Goal: Task Accomplishment & Management: Manage account settings

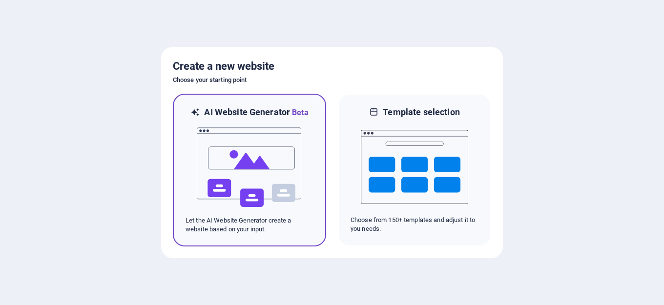
click at [241, 158] on img at bounding box center [249, 168] width 107 height 98
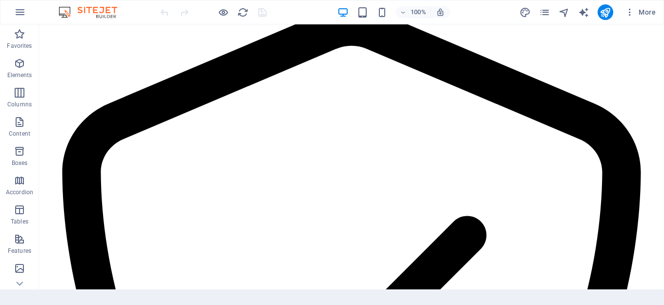
scroll to position [1500, 0]
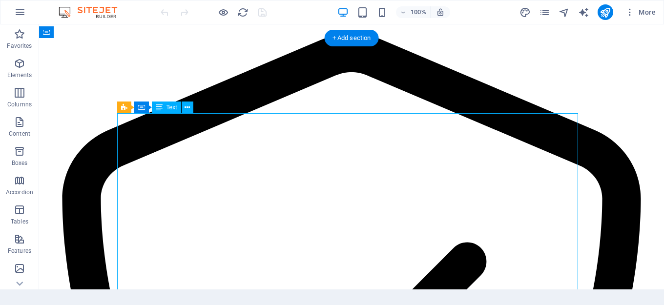
drag, startPoint x: 566, startPoint y: 128, endPoint x: 553, endPoint y: 128, distance: 12.7
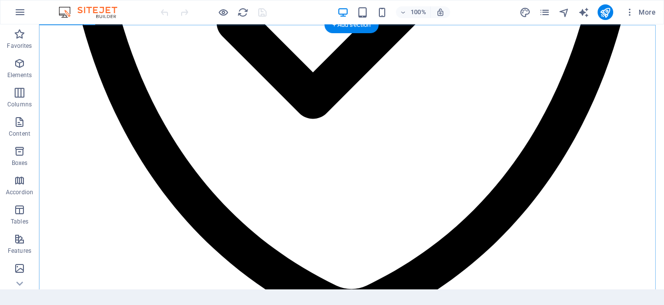
scroll to position [1817, 0]
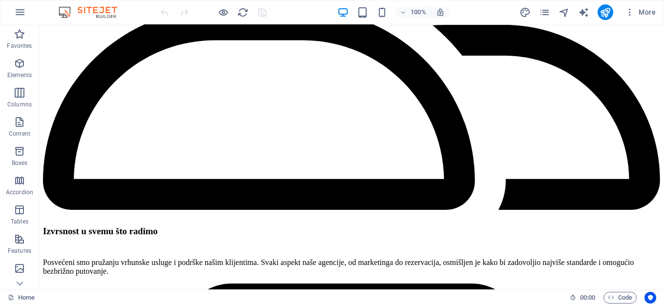
scroll to position [2544, 0]
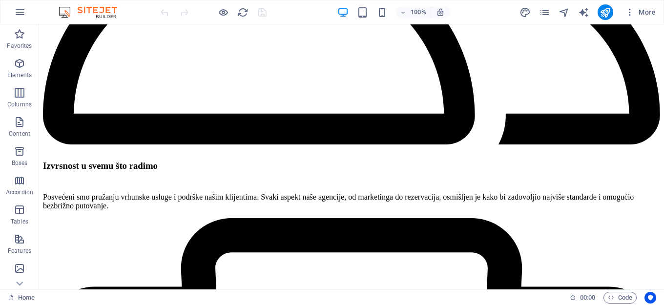
scroll to position [2557, 0]
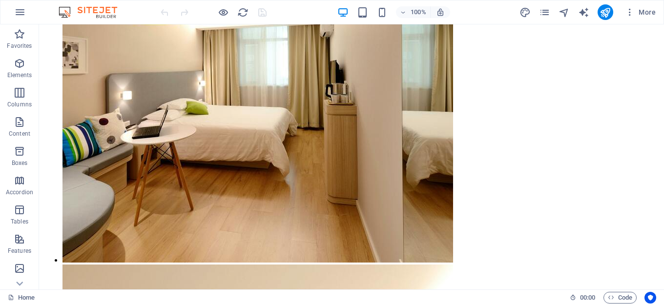
scroll to position [6379, 0]
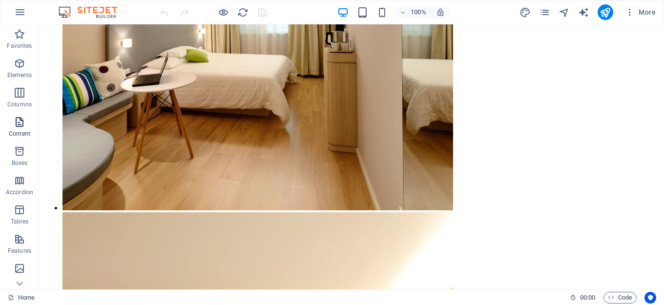
click at [22, 125] on icon "button" at bounding box center [20, 122] width 12 height 12
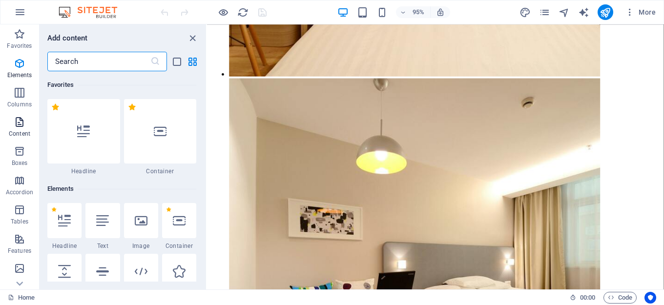
scroll to position [1707, 0]
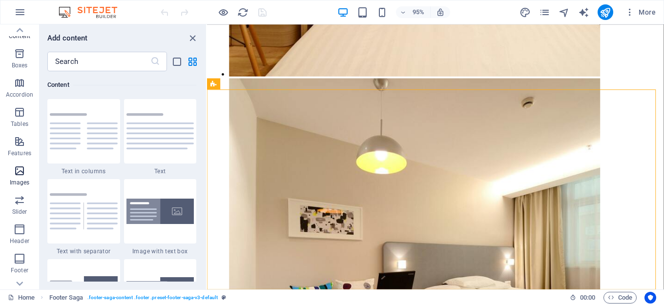
scroll to position [146, 0]
click at [19, 213] on icon "button" at bounding box center [20, 210] width 12 height 12
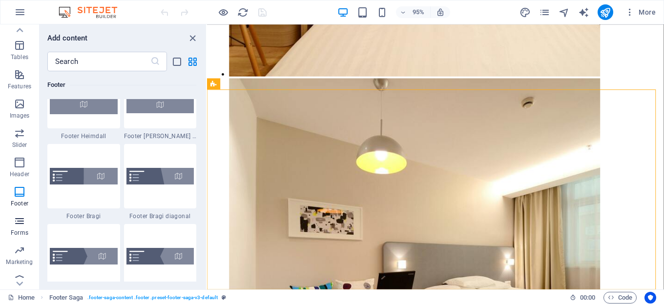
scroll to position [174, 0]
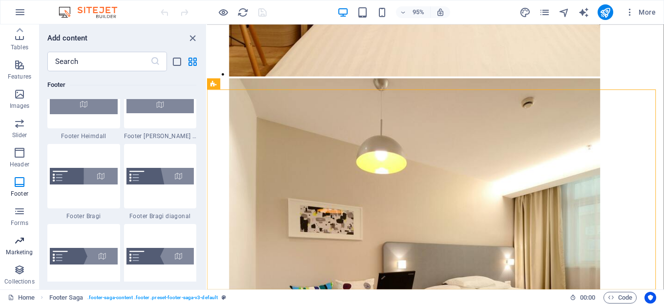
click at [20, 247] on span "Marketing" at bounding box center [19, 246] width 39 height 23
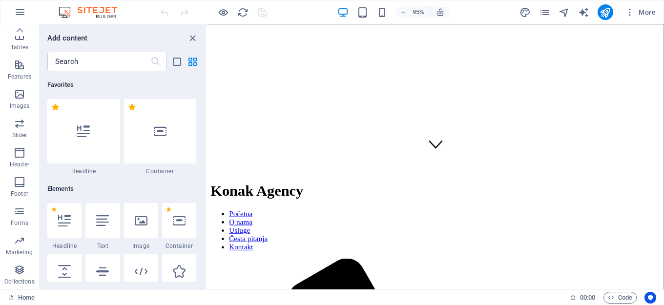
scroll to position [0, 0]
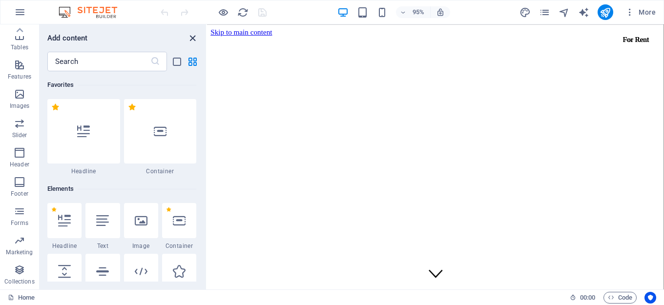
click at [192, 39] on icon "close panel" at bounding box center [192, 38] width 11 height 11
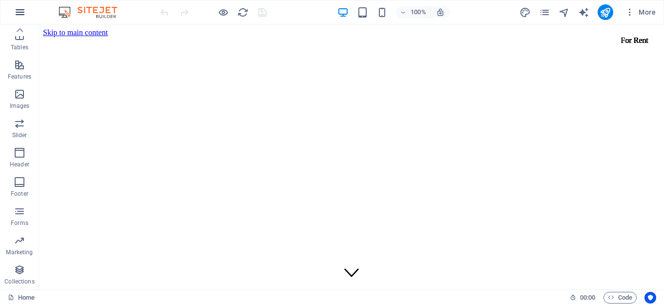
click at [21, 15] on icon "button" at bounding box center [20, 12] width 12 height 12
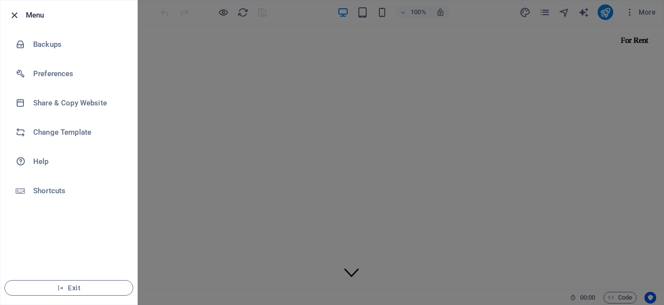
click at [14, 15] on icon "button" at bounding box center [14, 15] width 11 height 11
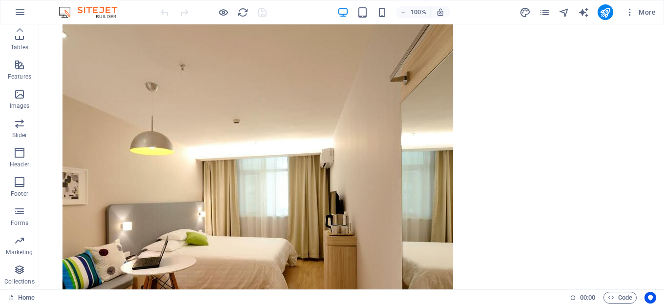
scroll to position [6379, 0]
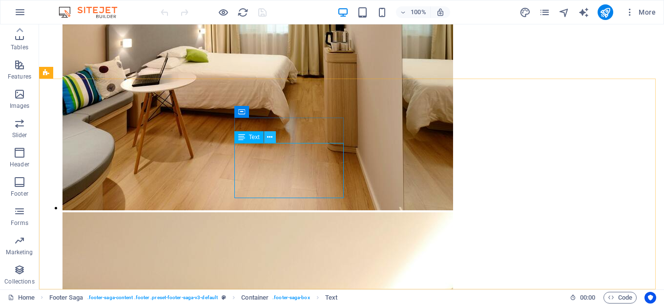
click at [270, 135] on icon at bounding box center [269, 137] width 5 height 10
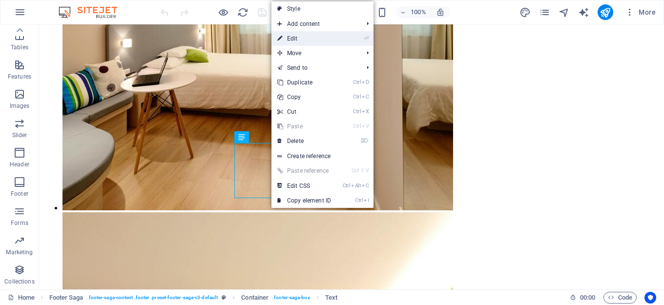
drag, startPoint x: 301, startPoint y: 37, endPoint x: 91, endPoint y: 15, distance: 211.0
click at [301, 37] on link "⏎ Edit" at bounding box center [303, 38] width 65 height 15
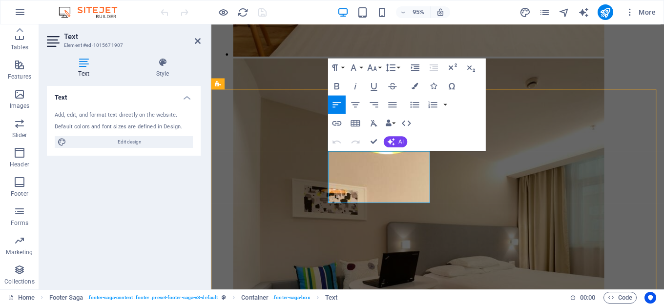
scroll to position [6385, 0]
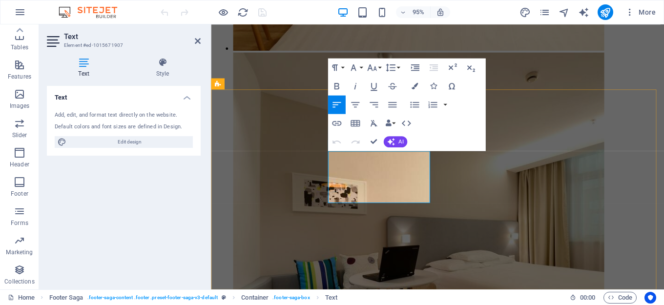
drag, startPoint x: 376, startPoint y: 170, endPoint x: 327, endPoint y: 168, distance: 48.9
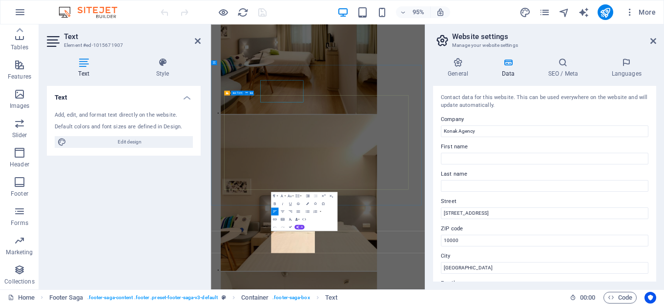
scroll to position [6379, 0]
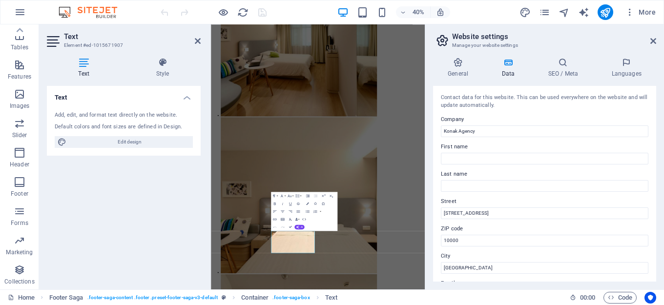
drag, startPoint x: 653, startPoint y: 133, endPoint x: 661, endPoint y: 158, distance: 26.5
click at [661, 158] on div "General Data SEO / Meta Languages Website name konak.agency Logo Drag files her…" at bounding box center [544, 170] width 239 height 240
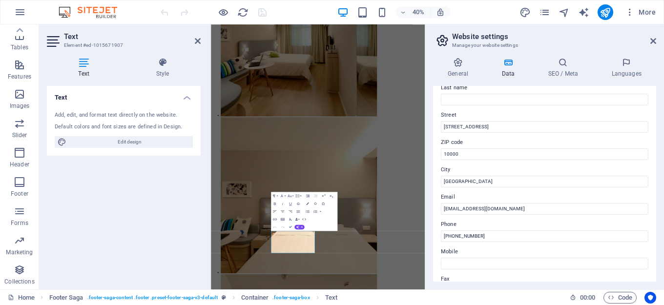
scroll to position [86, 0]
drag, startPoint x: 708, startPoint y: 152, endPoint x: 627, endPoint y: 283, distance: 154.1
click at [492, 127] on input "Ulica Plavi Horizont 12" at bounding box center [544, 127] width 207 height 12
drag, startPoint x: 492, startPoint y: 127, endPoint x: 442, endPoint y: 127, distance: 50.3
click at [442, 127] on input "Ulica Plavi Horizont 12" at bounding box center [544, 127] width 207 height 12
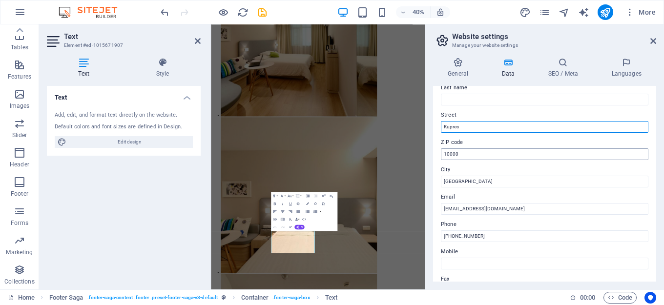
type input "Kupres"
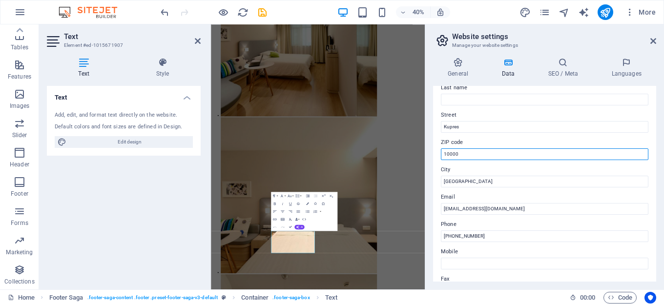
drag, startPoint x: 464, startPoint y: 154, endPoint x: 430, endPoint y: 153, distance: 33.7
click at [430, 153] on div "General Data SEO / Meta Languages Website name konak.agency Logo Drag files her…" at bounding box center [544, 170] width 239 height 240
type input "80320"
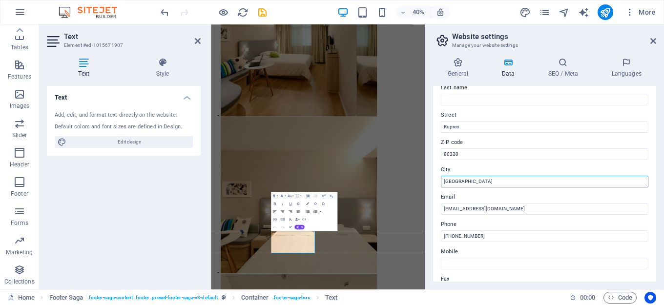
click at [465, 178] on input "Zagreb" at bounding box center [544, 182] width 207 height 12
drag, startPoint x: 460, startPoint y: 181, endPoint x: 436, endPoint y: 178, distance: 23.5
click at [436, 178] on div "Contact data for this website. This can be used everywhere on the website and w…" at bounding box center [544, 184] width 223 height 196
type input "Kupres"
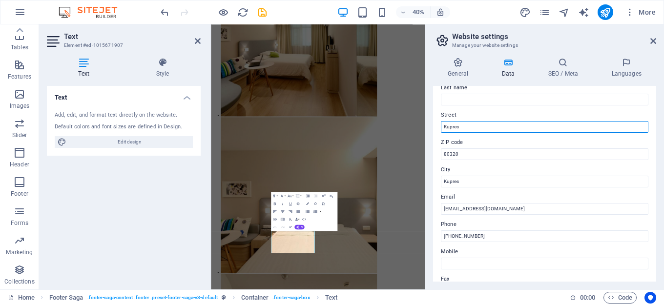
click at [466, 128] on input "Kupres" at bounding box center [544, 127] width 207 height 12
type input "Kupres bb"
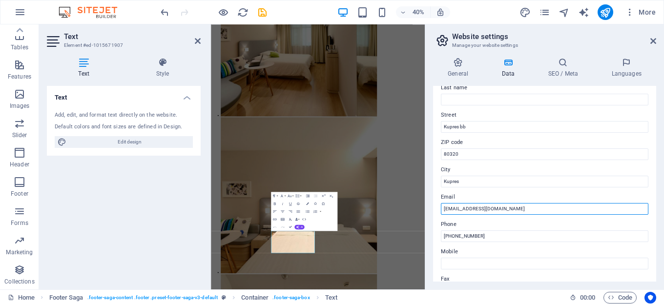
click at [493, 208] on input "info@konakagency.hr" at bounding box center [544, 209] width 207 height 12
click at [495, 209] on input "info@konakagency.hr" at bounding box center [544, 209] width 207 height 12
drag, startPoint x: 740, startPoint y: 478, endPoint x: 638, endPoint y: 471, distance: 102.7
click at [465, 206] on input "info@" at bounding box center [544, 209] width 207 height 12
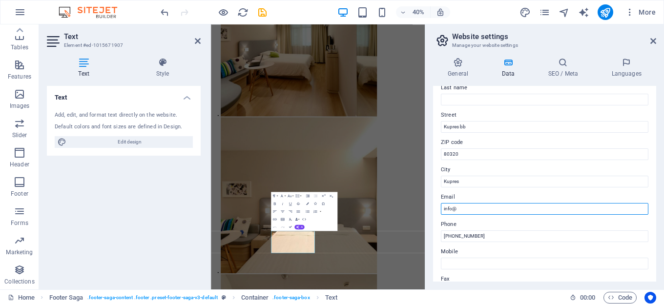
click at [465, 206] on input "info@" at bounding box center [544, 209] width 207 height 12
paste input "konak.agency"
type input "info@konak.agency"
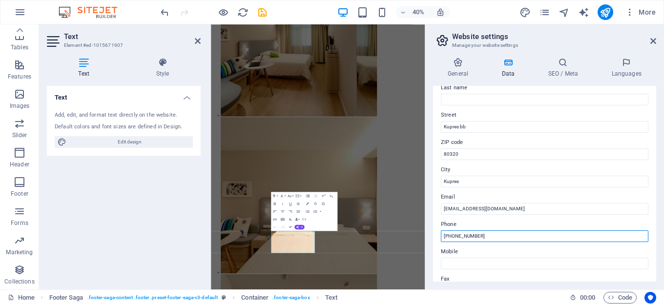
drag, startPoint x: 481, startPoint y: 238, endPoint x: 451, endPoint y: 235, distance: 29.4
click at [451, 235] on input "+385 1 2345 678" at bounding box center [544, 236] width 207 height 12
type input "+387671428234"
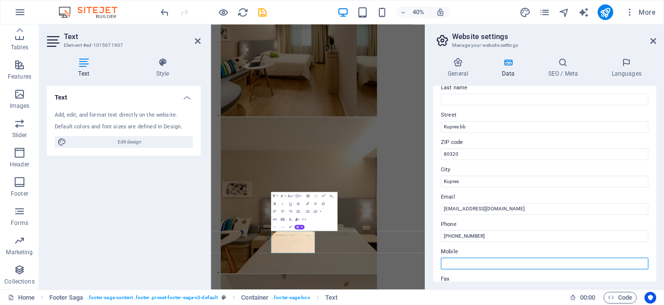
drag, startPoint x: 484, startPoint y: 261, endPoint x: 479, endPoint y: 250, distance: 12.2
click at [483, 259] on input "Mobile" at bounding box center [544, 264] width 207 height 12
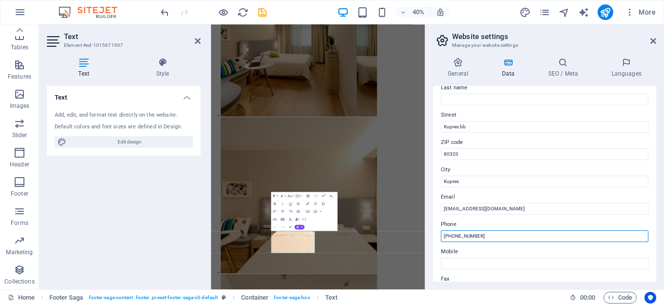
click at [470, 238] on input "+387671428234" at bounding box center [544, 236] width 207 height 12
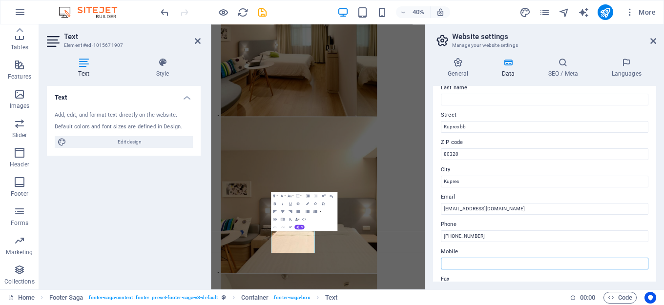
paste input "+387671428234"
type input "+387671428234"
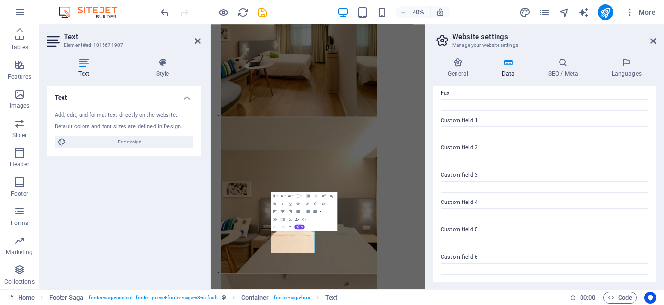
scroll to position [273, 0]
drag, startPoint x: 653, startPoint y: 263, endPoint x: 658, endPoint y: 122, distance: 140.1
click at [654, 122] on div "Contact data for this website. This can be used everywhere on the website and w…" at bounding box center [544, 184] width 223 height 196
click at [462, 63] on icon at bounding box center [458, 63] width 50 height 10
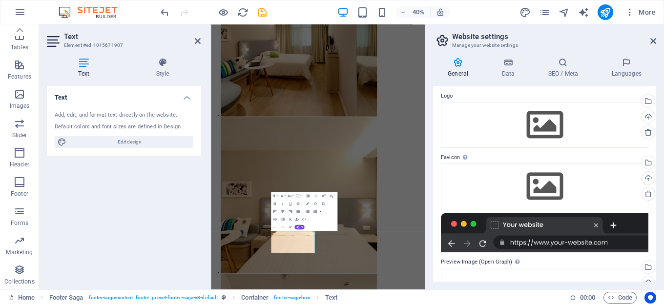
scroll to position [0, 0]
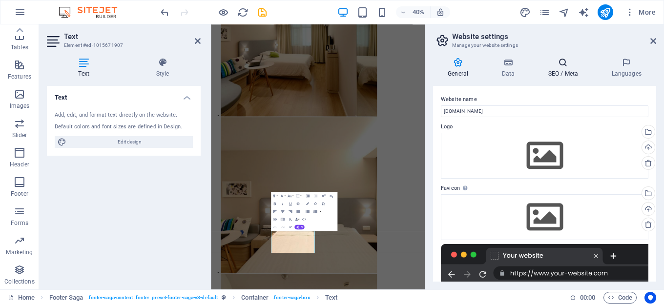
click at [559, 69] on h4 "SEO / Meta" at bounding box center [564, 68] width 63 height 20
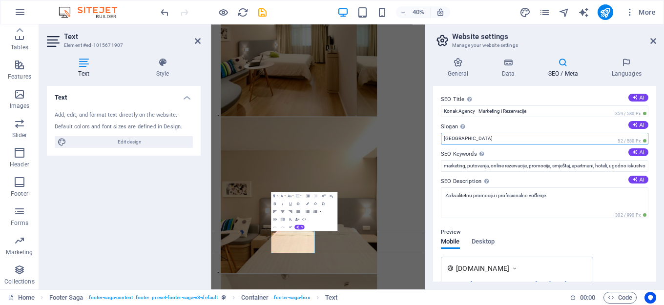
drag, startPoint x: 669, startPoint y: 164, endPoint x: 734, endPoint y: 310, distance: 159.5
click at [460, 138] on input "Berlin" at bounding box center [544, 139] width 207 height 12
drag, startPoint x: 667, startPoint y: 162, endPoint x: 726, endPoint y: 306, distance: 155.7
click at [452, 140] on input "Berlin" at bounding box center [544, 139] width 207 height 12
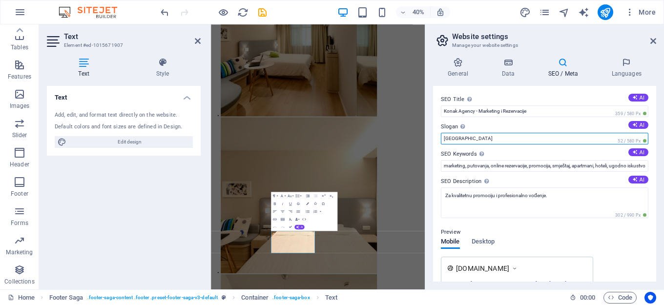
click at [452, 140] on input "Berlin" at bounding box center [544, 139] width 207 height 12
type input "Gdje god putuješ, pronađi svoj Konak"
drag, startPoint x: 656, startPoint y: 171, endPoint x: 662, endPoint y: 184, distance: 14.6
click at [663, 185] on div "General Data SEO / Meta Languages Website name konak.agency Logo Drag files her…" at bounding box center [544, 170] width 239 height 240
drag, startPoint x: 653, startPoint y: 175, endPoint x: 660, endPoint y: 201, distance: 26.7
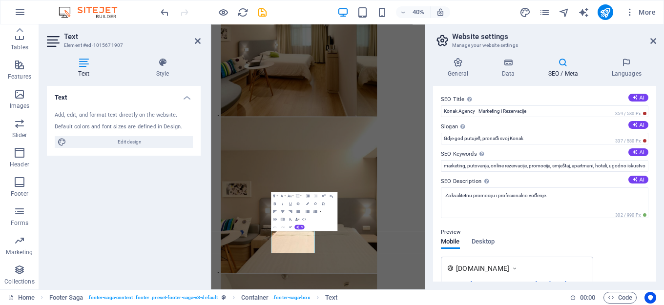
click at [660, 202] on div "General Data SEO / Meta Languages Website name konak.agency Logo Drag files her…" at bounding box center [544, 170] width 239 height 240
click at [625, 68] on h4 "Languages" at bounding box center [626, 68] width 60 height 20
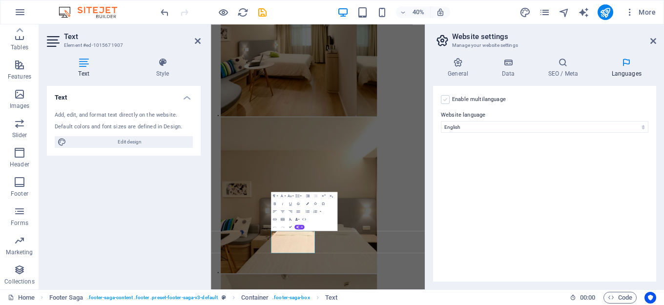
click at [446, 101] on label at bounding box center [445, 99] width 9 height 9
click at [0, 0] on input "Enable multilanguage To disable multilanguage delete all languages until only o…" at bounding box center [0, 0] width 0 height 0
click at [518, 130] on select "Abkhazian Afar Afrikaans Akan Albanian Amharic Arabic Aragonese Armenian Assame…" at bounding box center [544, 135] width 162 height 12
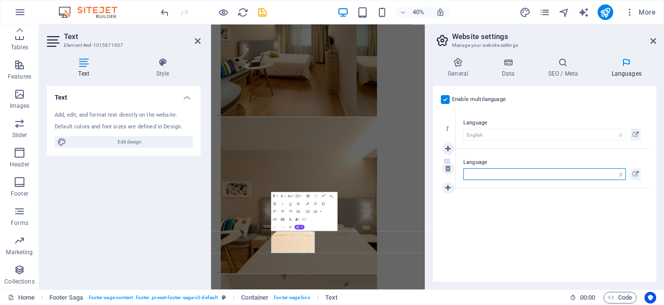
click at [508, 171] on select "Abkhazian Afar Afrikaans Akan Albanian Amharic Arabic Aragonese Armenian Assame…" at bounding box center [544, 174] width 162 height 12
click at [485, 176] on select "Abkhazian Afar Afrikaans Akan Albanian Amharic Arabic Aragonese Armenian Assame…" at bounding box center [544, 174] width 162 height 12
click at [481, 173] on select "Abkhazian Afar Afrikaans Akan Albanian Amharic Arabic Aragonese Armenian Assame…" at bounding box center [544, 174] width 162 height 12
select select "36"
click at [463, 168] on select "Abkhazian Afar Afrikaans Akan Albanian Amharic Arabic Aragonese Armenian Assame…" at bounding box center [544, 174] width 162 height 12
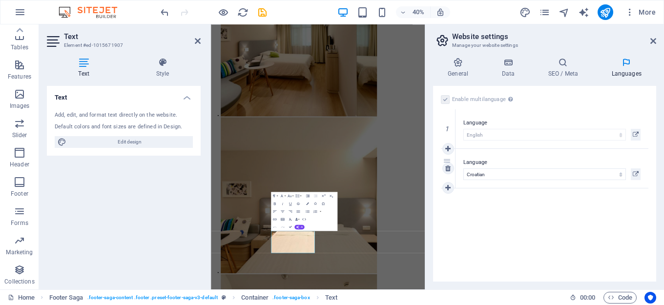
select select "36"
drag, startPoint x: 446, startPoint y: 161, endPoint x: 446, endPoint y: 115, distance: 45.9
select select "36"
click at [498, 205] on div "Enable multilanguage To disable multilanguage delete all languages until only o…" at bounding box center [544, 184] width 223 height 196
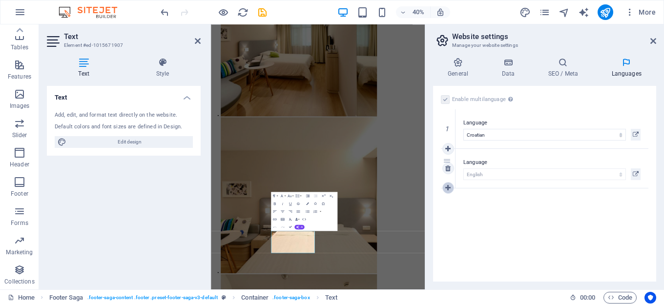
click at [446, 188] on icon at bounding box center [447, 187] width 5 height 7
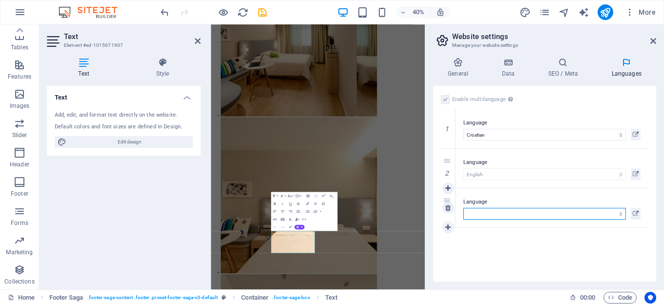
click at [484, 214] on select "Abkhazian Afar Afrikaans Akan Albanian Amharic Arabic Aragonese Armenian Assame…" at bounding box center [544, 214] width 162 height 12
select select "55"
click at [463, 208] on select "Abkhazian Afar Afrikaans Akan Albanian Amharic Arabic Aragonese Armenian Assame…" at bounding box center [544, 214] width 162 height 12
click at [514, 247] on div "Enable multilanguage To disable multilanguage delete all languages until only o…" at bounding box center [544, 184] width 223 height 196
click at [493, 241] on div "Enable multilanguage To disable multilanguage delete all languages until only o…" at bounding box center [544, 184] width 223 height 196
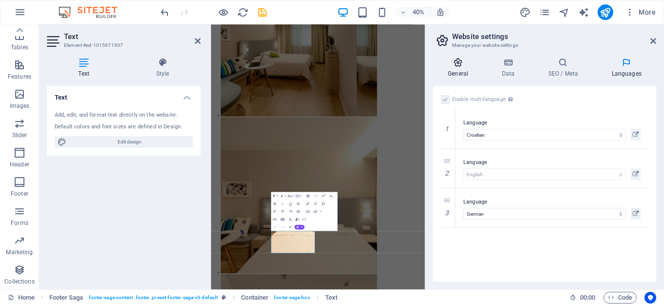
click at [455, 71] on h4 "General" at bounding box center [460, 68] width 54 height 20
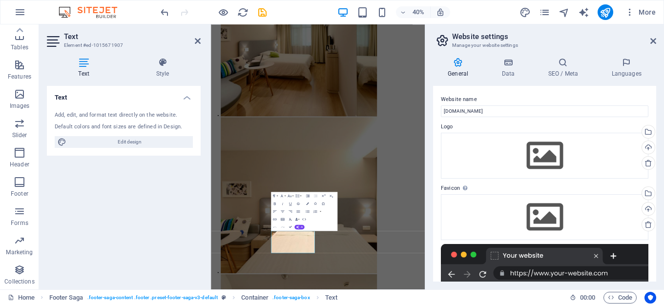
click at [444, 38] on icon at bounding box center [442, 41] width 15 height 14
click at [651, 39] on icon at bounding box center [653, 41] width 6 height 8
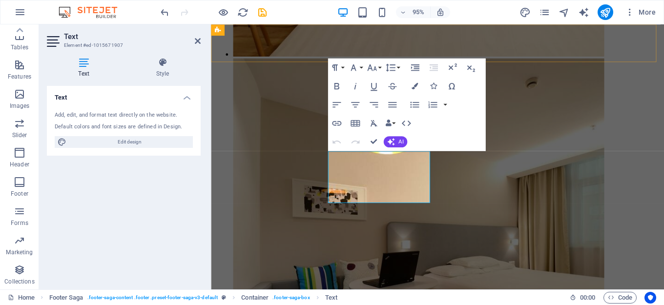
scroll to position [6385, 0]
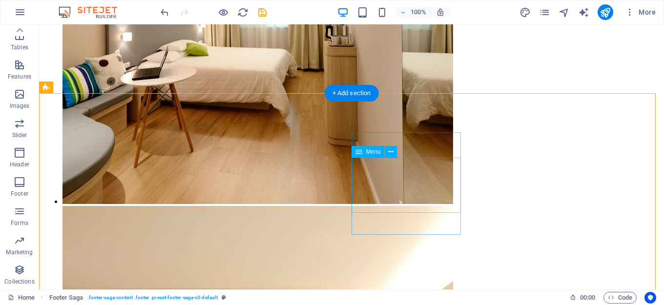
scroll to position [6364, 0]
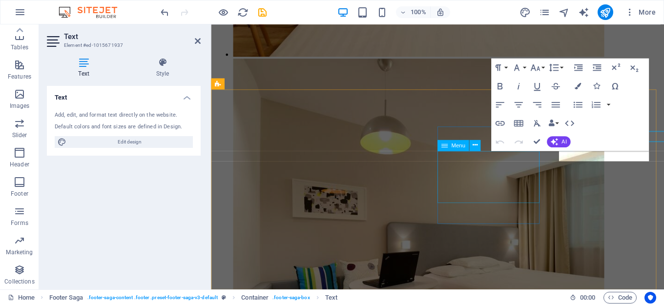
scroll to position [6385, 0]
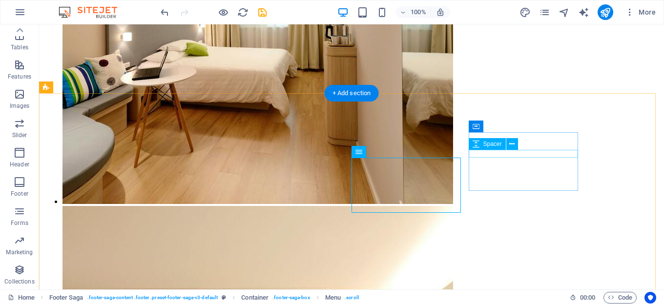
scroll to position [6364, 0]
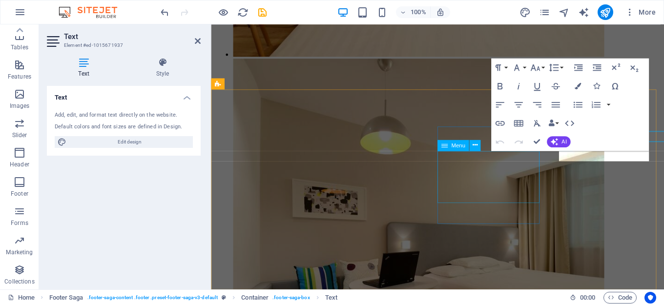
scroll to position [6385, 0]
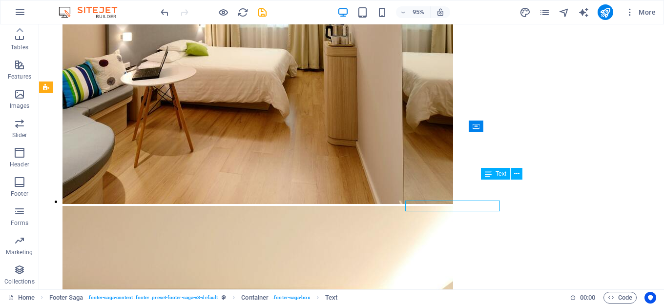
scroll to position [6364, 0]
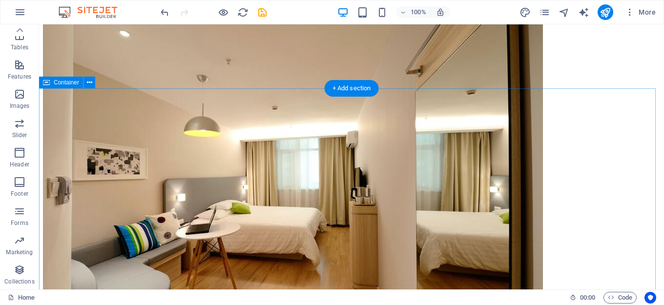
scroll to position [5749, 0]
click at [87, 86] on icon at bounding box center [89, 84] width 5 height 10
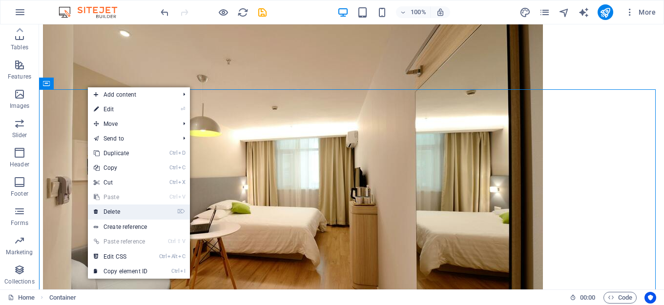
click at [125, 214] on link "⌦ Delete" at bounding box center [120, 211] width 65 height 15
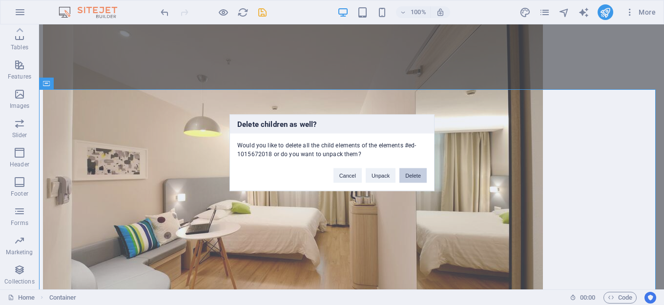
click at [410, 176] on button "Delete" at bounding box center [412, 175] width 27 height 15
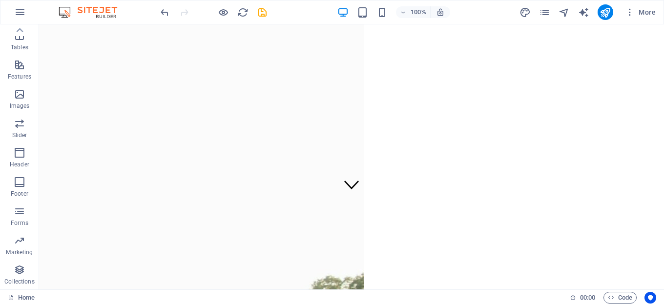
scroll to position [0, 0]
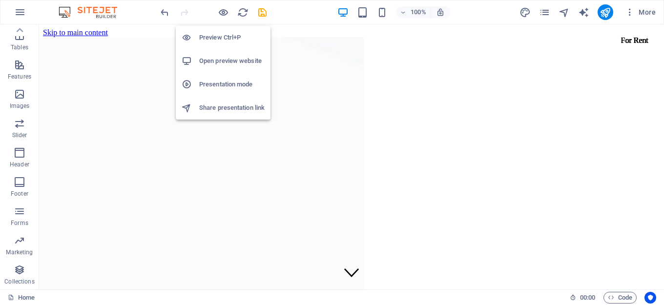
click at [218, 37] on h6 "Preview Ctrl+P" at bounding box center [231, 38] width 65 height 12
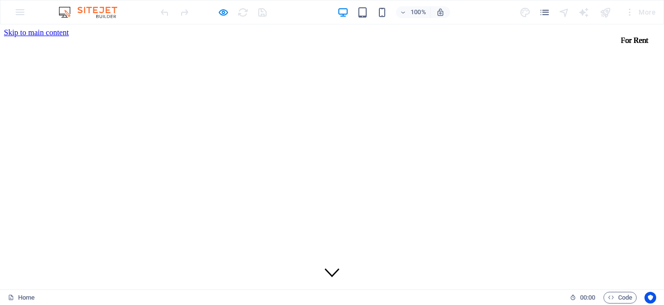
drag, startPoint x: 657, startPoint y: 101, endPoint x: 659, endPoint y: 45, distance: 56.1
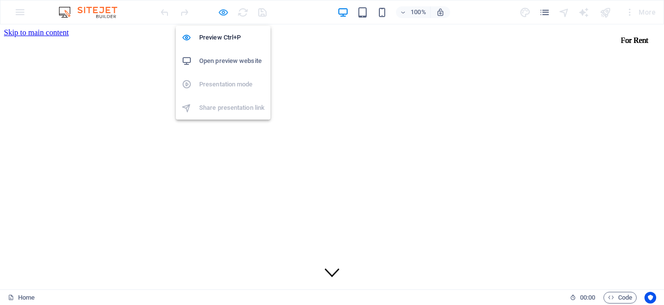
click at [223, 10] on icon "button" at bounding box center [223, 12] width 11 height 11
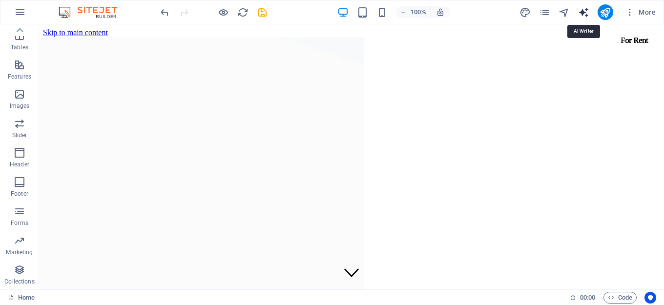
click at [581, 16] on icon "text_generator" at bounding box center [583, 12] width 11 height 11
select select "English"
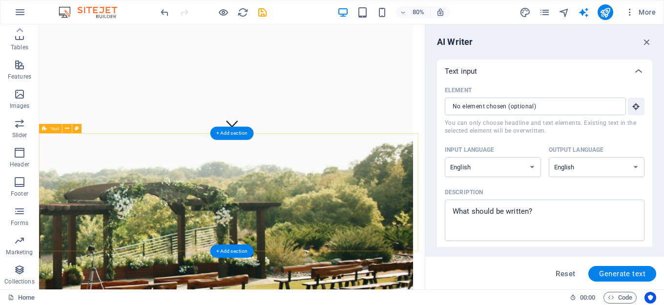
scroll to position [195, 0]
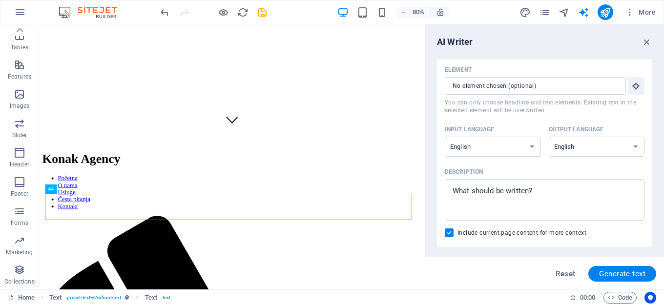
scroll to position [0, 0]
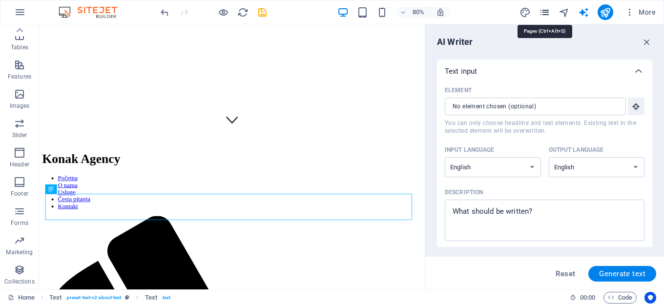
click at [541, 12] on icon "pages" at bounding box center [544, 12] width 11 height 11
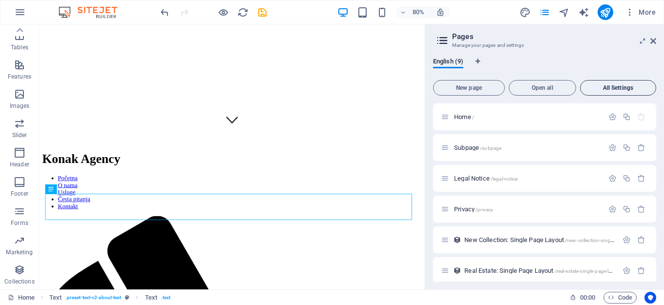
click at [616, 89] on span "All Settings" at bounding box center [617, 88] width 67 height 6
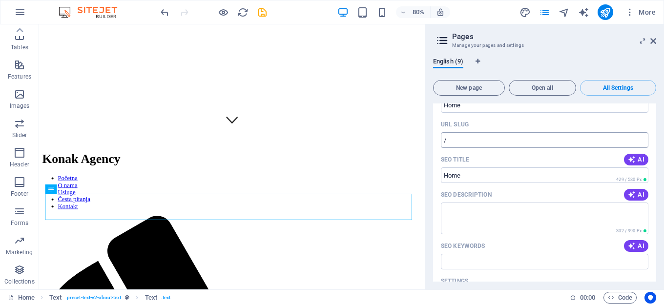
scroll to position [98, 0]
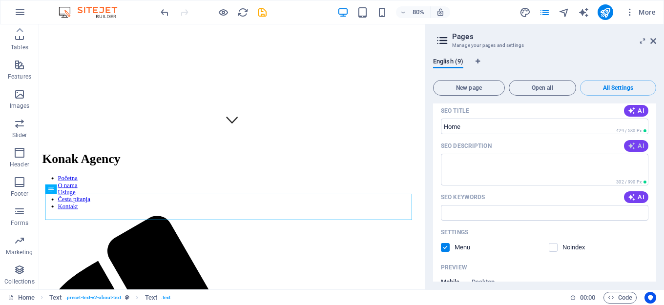
click at [632, 147] on icon "button" at bounding box center [631, 146] width 8 height 8
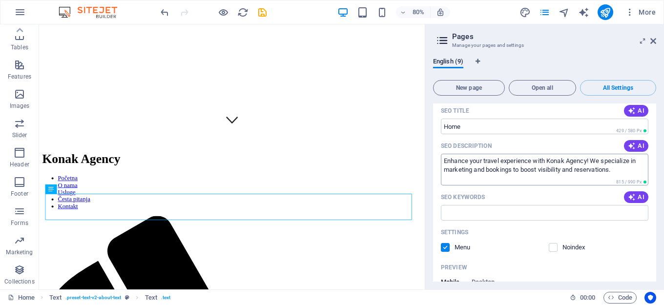
type textarea "Enhance your travel experience with Konak Agency! We specialize in marketing an…"
click at [622, 166] on textarea "Enhance your travel experience with Konak Agency! We specialize in marketing an…" at bounding box center [544, 170] width 207 height 32
click at [505, 213] on input "SEO Keywords" at bounding box center [544, 213] width 207 height 16
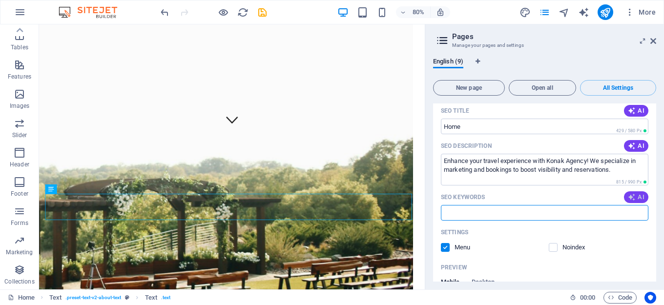
click at [633, 197] on icon "button" at bounding box center [631, 197] width 8 height 8
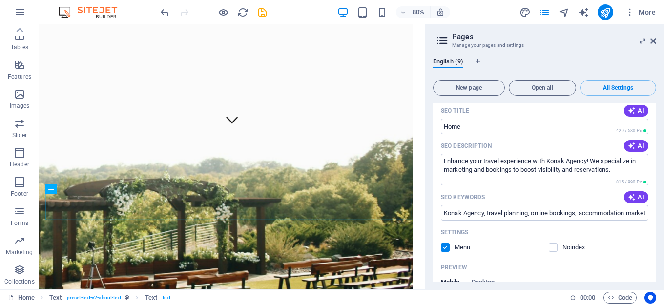
type input "Konak Agency, travel planning, online bookings, accommodation marketing, custom…"
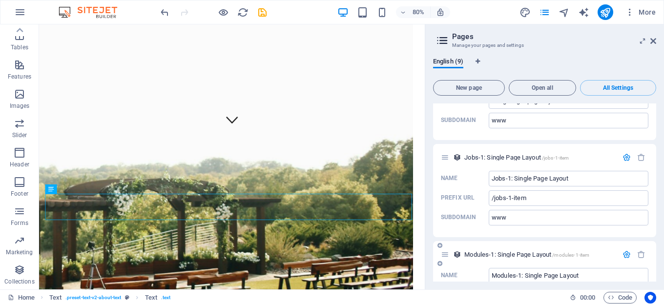
scroll to position [1952, 0]
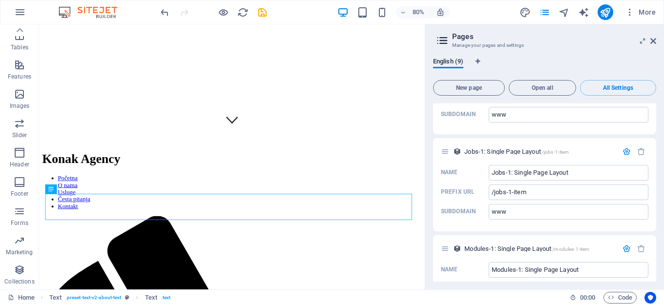
drag, startPoint x: 656, startPoint y: 272, endPoint x: 655, endPoint y: 114, distance: 158.1
click at [655, 114] on div "English (9) New page Open all All Settings Home / Name Home ​ URL SLUG / ​ SEO …" at bounding box center [544, 170] width 239 height 240
click at [526, 13] on icon "design" at bounding box center [524, 12] width 11 height 11
select select "px"
select select "200"
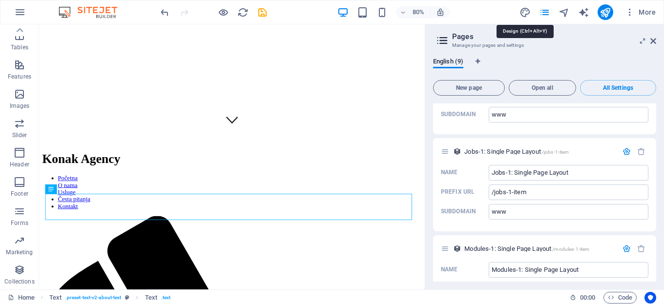
select select "px"
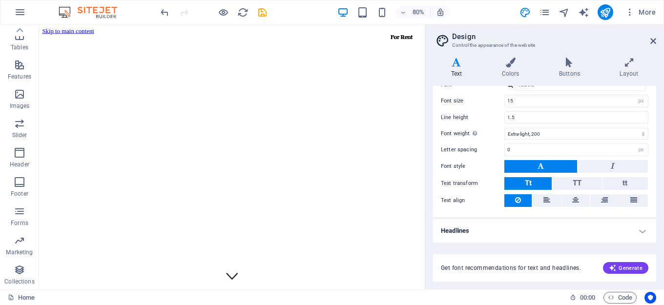
scroll to position [0, 0]
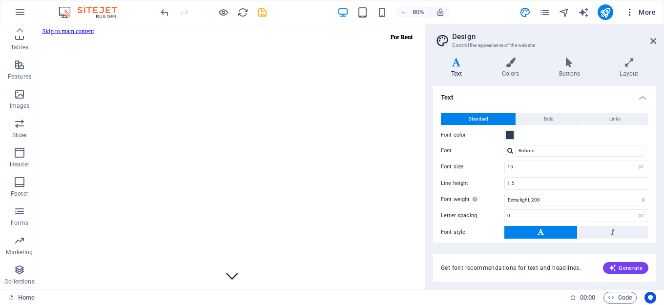
click at [627, 10] on icon "button" at bounding box center [630, 12] width 10 height 10
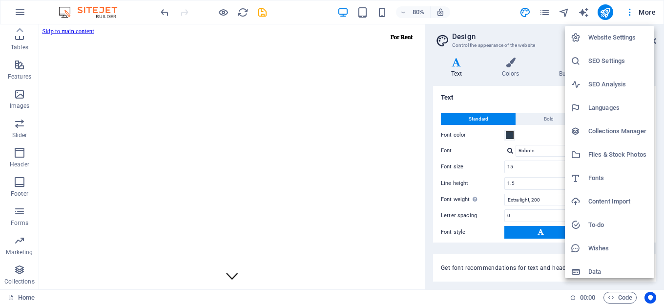
click at [615, 61] on h6 "SEO Settings" at bounding box center [618, 61] width 60 height 12
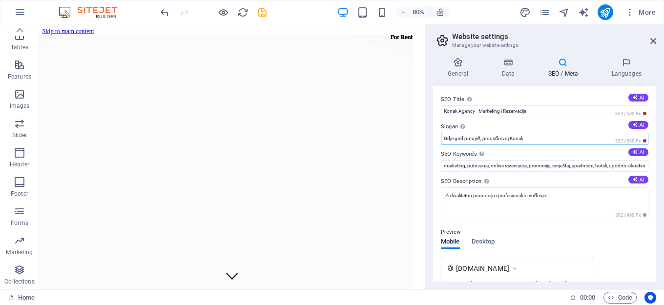
click at [528, 141] on input "Gdje god putuješ, pronađi svoj Konak" at bounding box center [544, 139] width 207 height 12
click at [636, 125] on button "AI" at bounding box center [638, 125] width 20 height 8
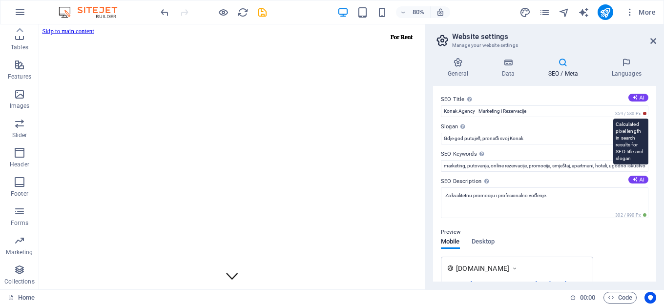
type input "Enhance Travel Experiences, Boost Your Bookings!"
click at [635, 98] on icon at bounding box center [634, 97] width 5 height 5
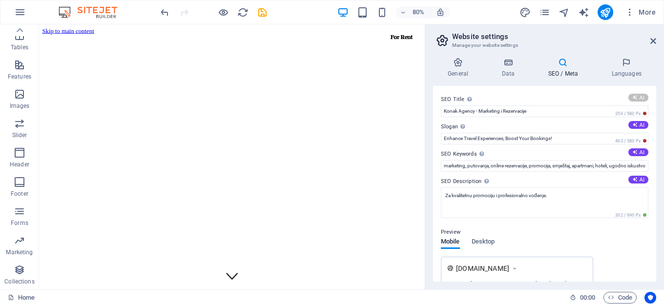
type input "Konak Agency: Travel & Marketing"
drag, startPoint x: 653, startPoint y: 141, endPoint x: 660, endPoint y: 166, distance: 26.3
click at [660, 167] on div "General Data SEO / Meta Languages Website name konak.agency Logo Drag files her…" at bounding box center [544, 170] width 239 height 240
click at [635, 180] on icon at bounding box center [634, 179] width 5 height 5
type textarea "Boost your travel experience with Konak Agency! We offer expert marketing and e…"
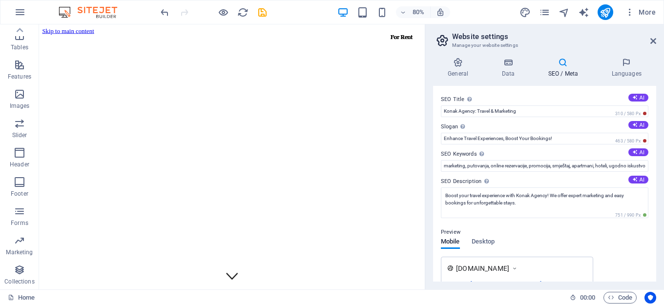
drag, startPoint x: 653, startPoint y: 168, endPoint x: 654, endPoint y: 194, distance: 25.9
click at [654, 198] on div "SEO Title The title of your website - make it something that stands out in sear…" at bounding box center [544, 184] width 223 height 196
drag, startPoint x: 652, startPoint y: 169, endPoint x: 660, endPoint y: 194, distance: 26.5
click at [659, 195] on div "General Data SEO / Meta Languages Website name konak.agency Logo Drag files her…" at bounding box center [544, 170] width 239 height 240
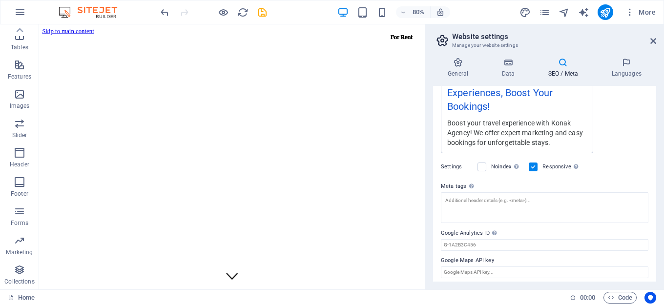
scroll to position [201, 0]
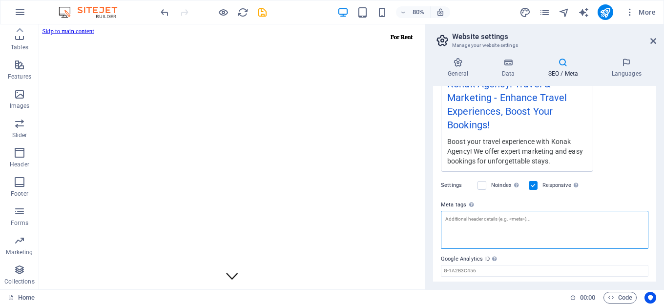
click at [528, 223] on textarea "Meta tags Enter HTML code here that will be placed inside the tags of your webs…" at bounding box center [544, 230] width 207 height 38
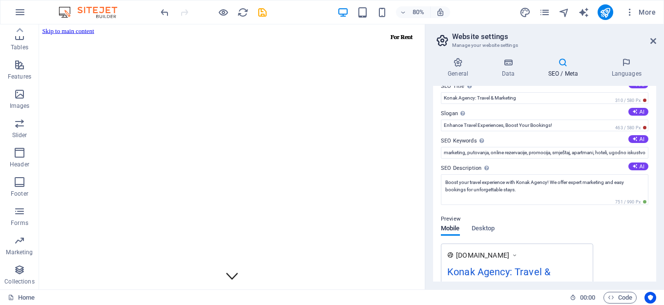
scroll to position [0, 0]
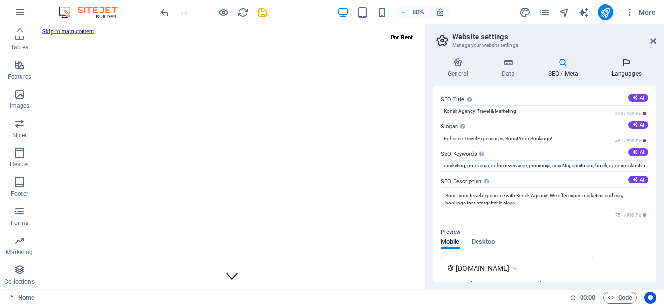
click at [628, 72] on h4 "Languages" at bounding box center [626, 68] width 60 height 20
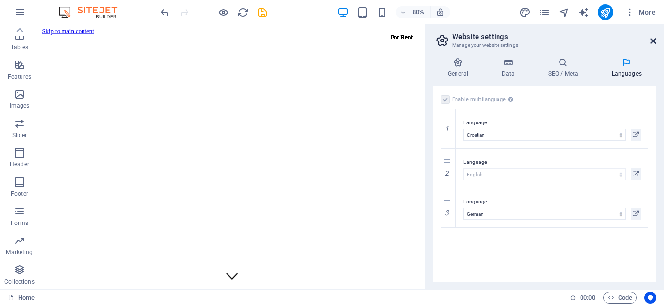
click at [653, 41] on icon at bounding box center [653, 41] width 6 height 8
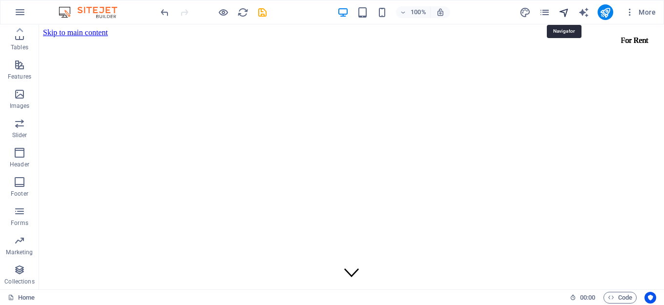
click at [565, 9] on icon "navigator" at bounding box center [563, 12] width 11 height 11
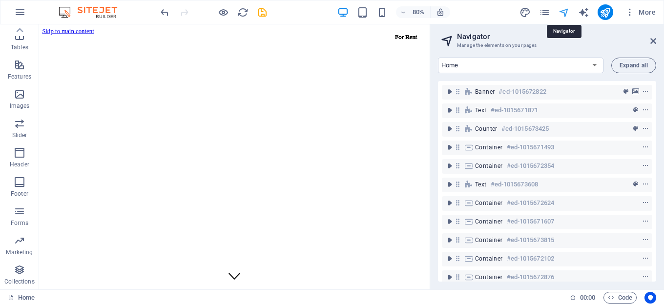
click at [563, 13] on icon "navigator" at bounding box center [563, 12] width 11 height 11
click at [602, 11] on icon "publish" at bounding box center [604, 12] width 11 height 11
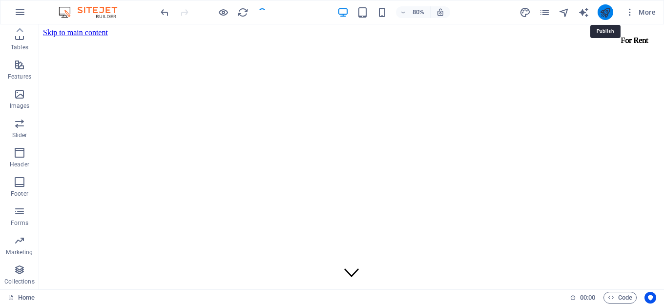
checkbox input "false"
click at [605, 12] on icon "publish" at bounding box center [604, 12] width 11 height 11
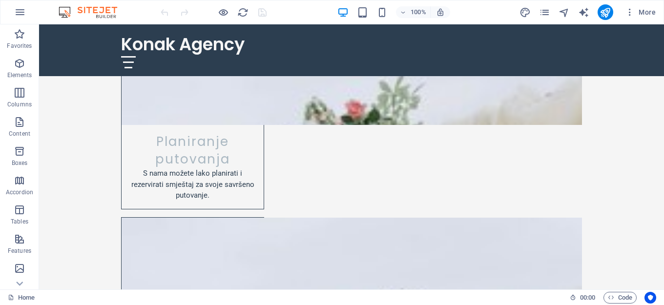
scroll to position [1803, 0]
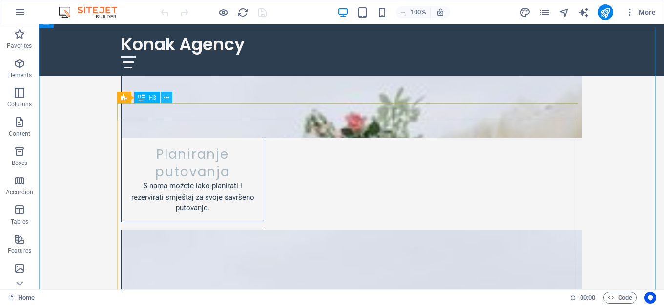
click at [168, 97] on icon at bounding box center [165, 98] width 5 height 10
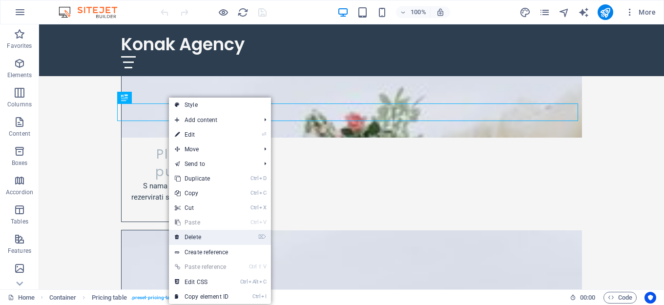
click at [197, 234] on link "⌦ Delete" at bounding box center [201, 237] width 65 height 15
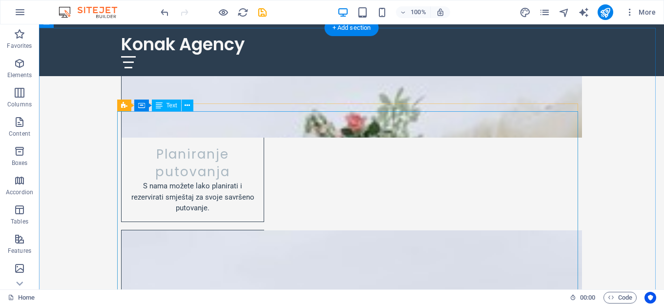
drag, startPoint x: 141, startPoint y: 121, endPoint x: 152, endPoint y: 113, distance: 14.3
click at [187, 107] on icon at bounding box center [186, 106] width 5 height 10
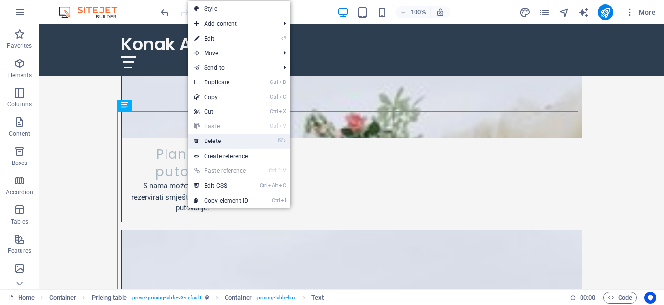
click at [222, 140] on link "⌦ Delete" at bounding box center [220, 141] width 65 height 15
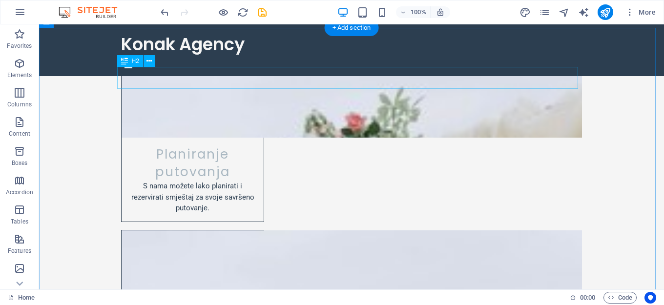
click at [148, 63] on icon at bounding box center [148, 61] width 5 height 10
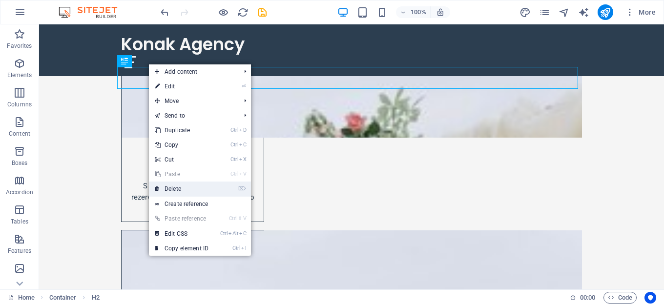
click at [180, 186] on link "⌦ Delete" at bounding box center [181, 189] width 65 height 15
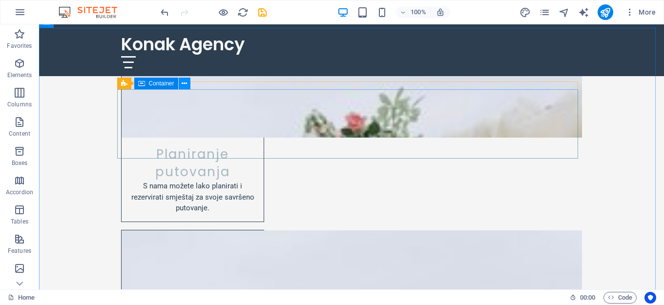
click at [184, 84] on icon at bounding box center [184, 84] width 5 height 10
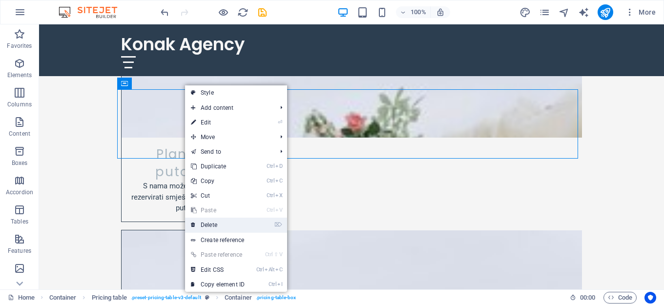
drag, startPoint x: 220, startPoint y: 225, endPoint x: 181, endPoint y: 200, distance: 47.0
click at [220, 225] on link "⌦ Delete" at bounding box center [217, 225] width 65 height 15
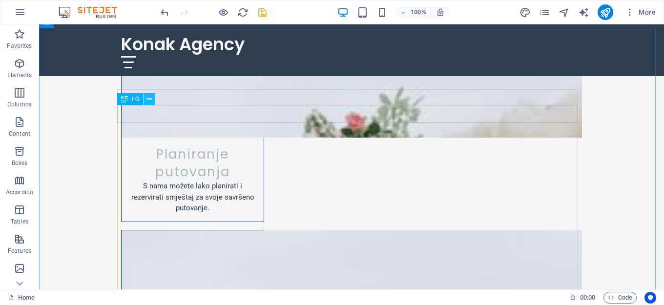
click at [149, 98] on icon at bounding box center [148, 99] width 5 height 10
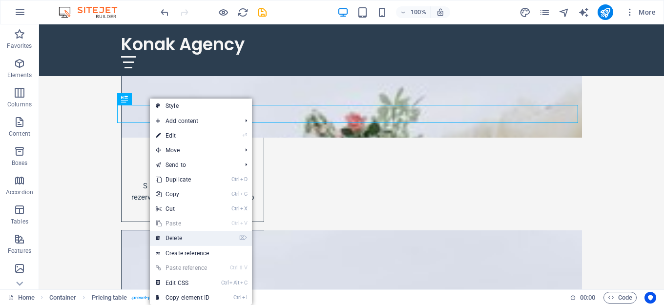
click at [177, 234] on link "⌦ Delete" at bounding box center [182, 238] width 65 height 15
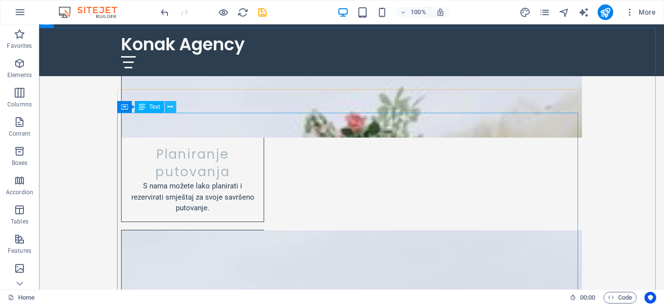
click at [169, 106] on icon at bounding box center [169, 107] width 5 height 10
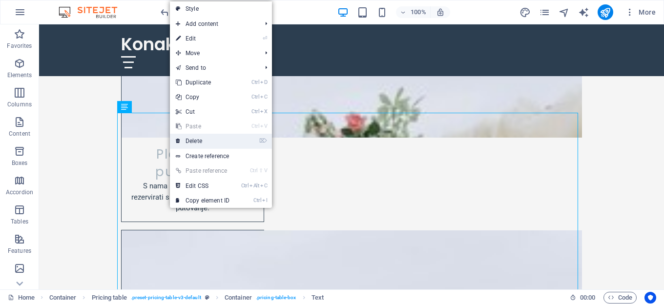
click at [189, 142] on link "⌦ Delete" at bounding box center [202, 141] width 65 height 15
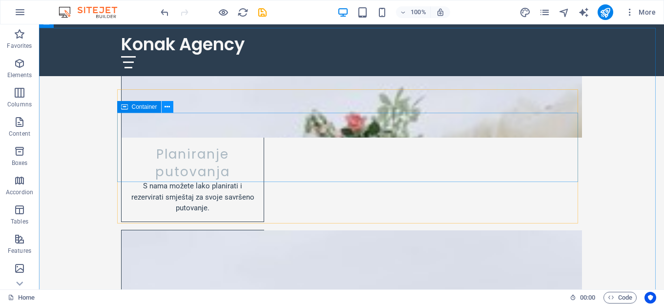
click at [166, 110] on icon at bounding box center [166, 107] width 5 height 10
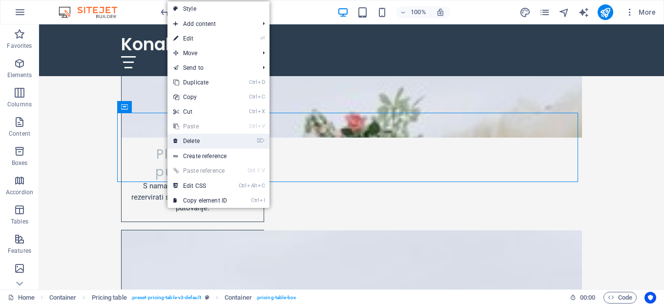
click at [195, 143] on link "⌦ Delete" at bounding box center [199, 141] width 65 height 15
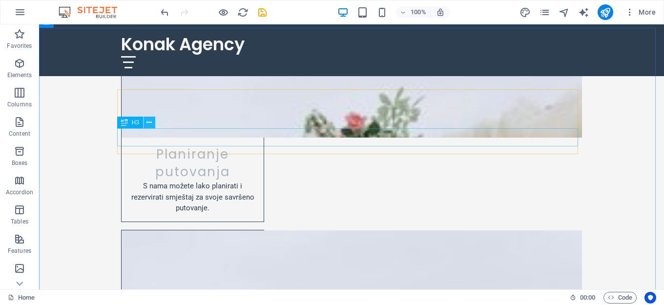
click at [150, 124] on icon at bounding box center [148, 123] width 5 height 10
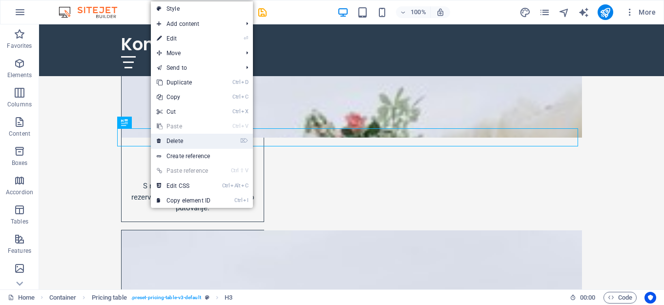
click at [180, 139] on link "⌦ Delete" at bounding box center [183, 141] width 65 height 15
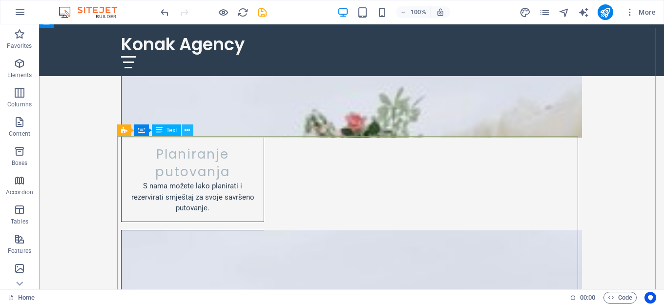
click at [188, 132] on icon at bounding box center [186, 130] width 5 height 10
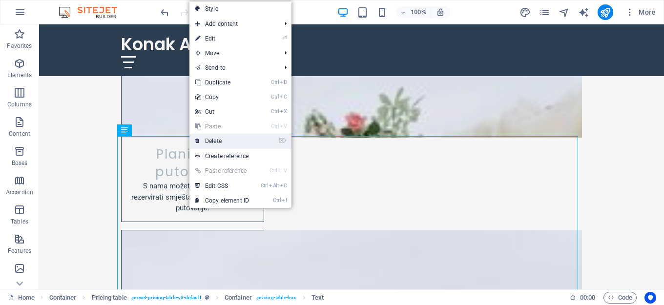
click at [221, 143] on link "⌦ Delete" at bounding box center [221, 141] width 65 height 15
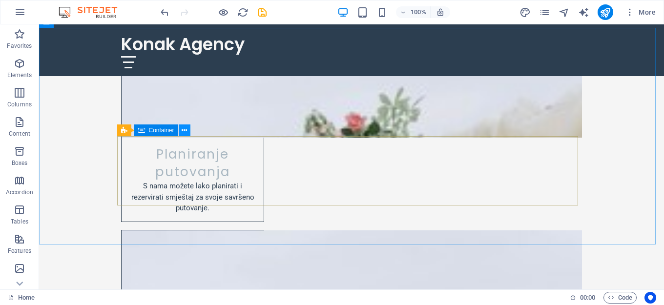
click at [186, 130] on icon at bounding box center [184, 130] width 5 height 10
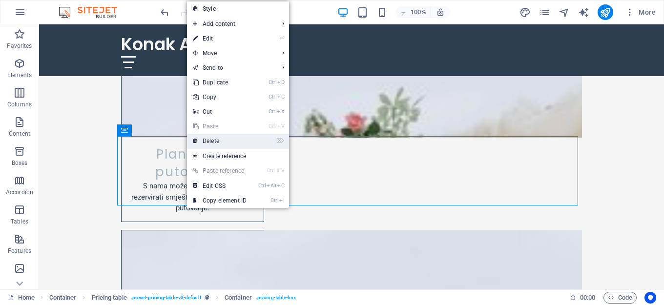
click at [216, 139] on link "⌦ Delete" at bounding box center [219, 141] width 65 height 15
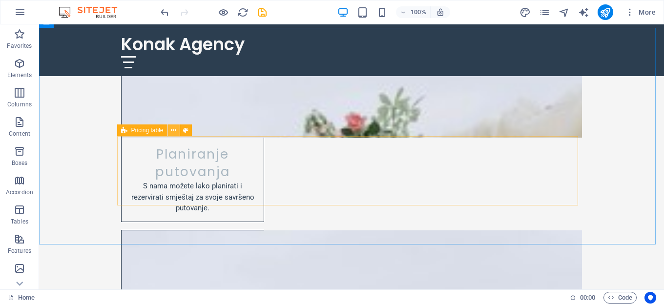
click at [171, 135] on icon at bounding box center [173, 130] width 5 height 10
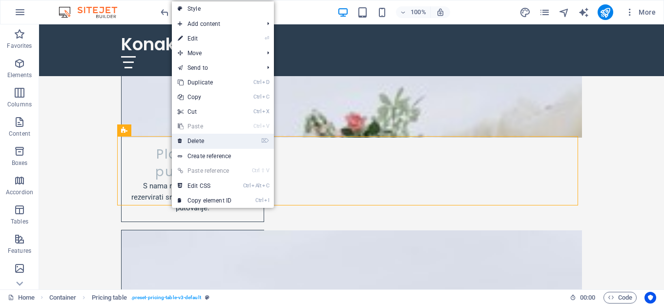
click at [190, 144] on link "⌦ Delete" at bounding box center [204, 141] width 65 height 15
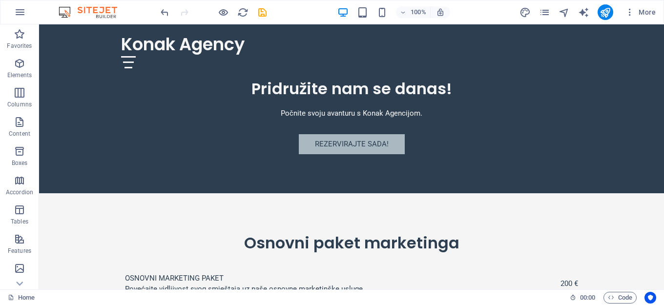
scroll to position [2795, 0]
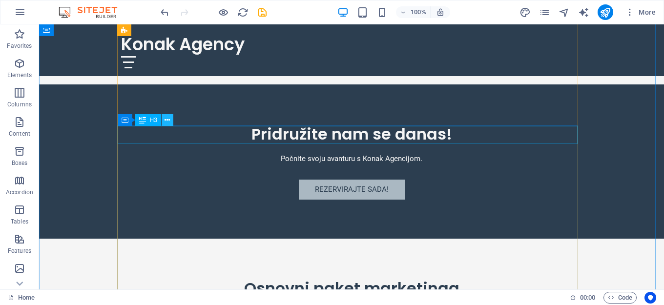
click at [169, 121] on icon at bounding box center [166, 120] width 5 height 10
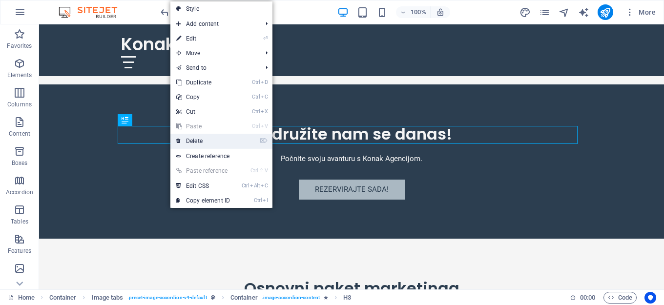
drag, startPoint x: 197, startPoint y: 137, endPoint x: 158, endPoint y: 114, distance: 45.7
click at [197, 137] on link "⌦ Delete" at bounding box center [202, 141] width 65 height 15
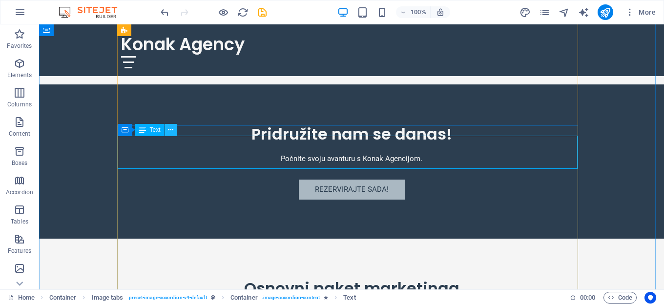
click at [170, 131] on icon at bounding box center [170, 130] width 5 height 10
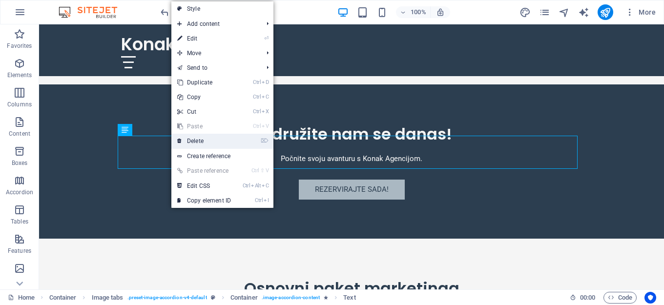
click at [191, 137] on link "⌦ Delete" at bounding box center [203, 141] width 65 height 15
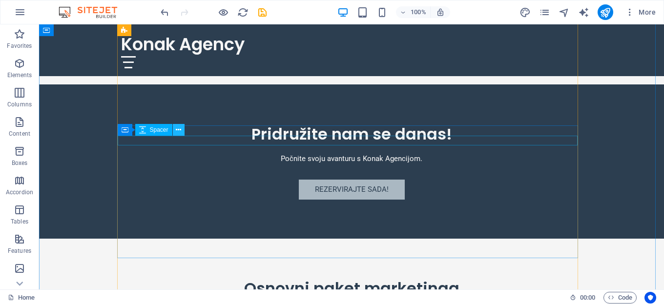
click at [180, 132] on icon at bounding box center [178, 130] width 5 height 10
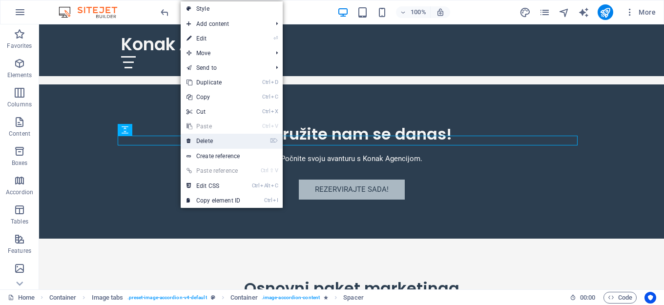
click at [197, 142] on link "⌦ Delete" at bounding box center [213, 141] width 65 height 15
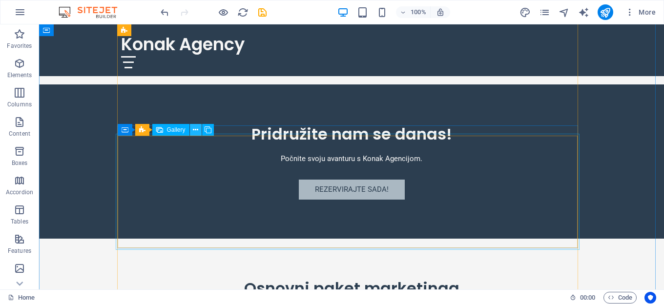
click at [197, 129] on icon at bounding box center [195, 130] width 5 height 10
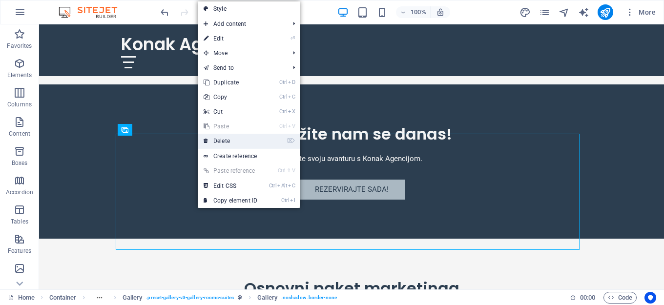
click at [221, 142] on link "⌦ Delete" at bounding box center [230, 141] width 65 height 15
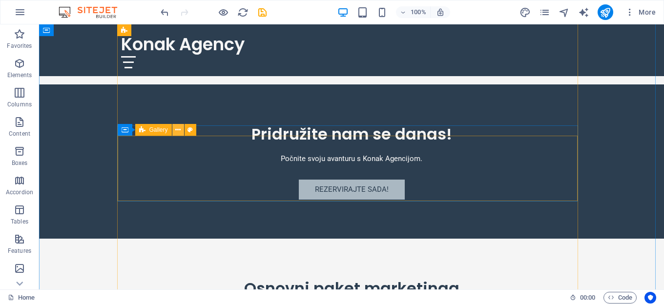
click at [179, 129] on icon at bounding box center [177, 130] width 5 height 10
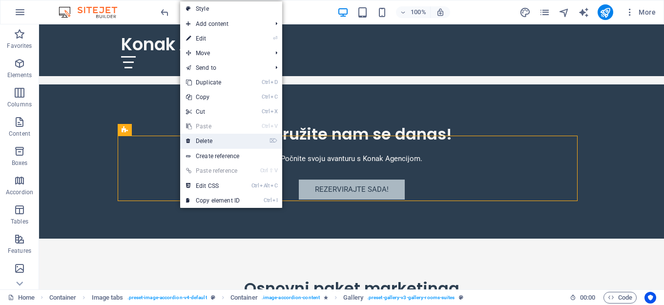
click at [203, 139] on link "⌦ Delete" at bounding box center [212, 141] width 65 height 15
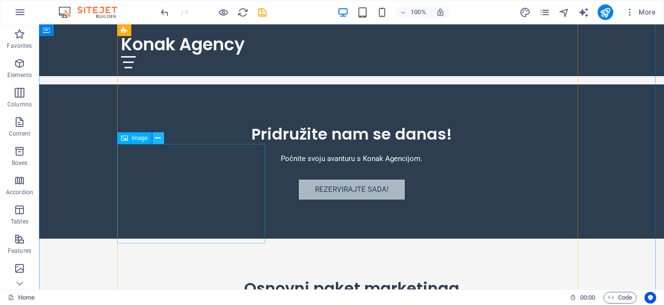
click at [159, 140] on icon at bounding box center [157, 138] width 5 height 10
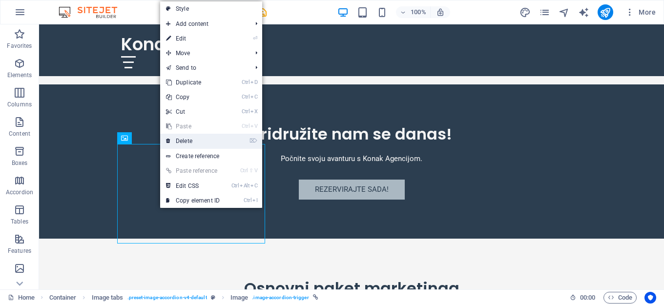
click at [178, 146] on link "⌦ Delete" at bounding box center [192, 141] width 65 height 15
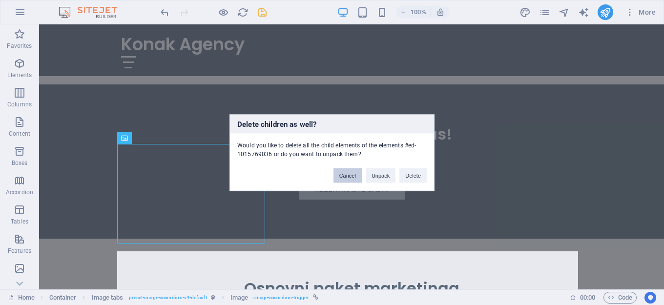
click at [350, 176] on button "Cancel" at bounding box center [347, 175] width 28 height 15
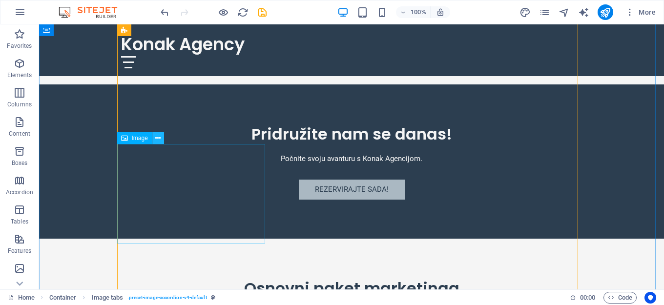
click at [155, 140] on button at bounding box center [158, 138] width 12 height 12
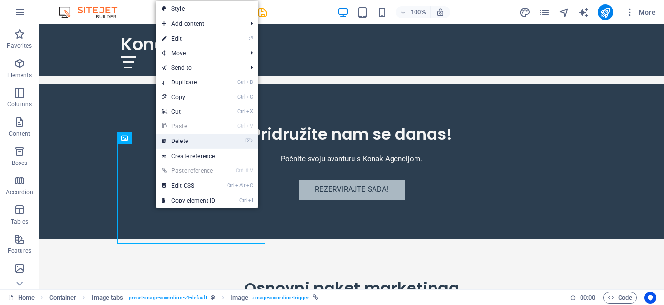
click at [187, 137] on link "⌦ Delete" at bounding box center [188, 141] width 65 height 15
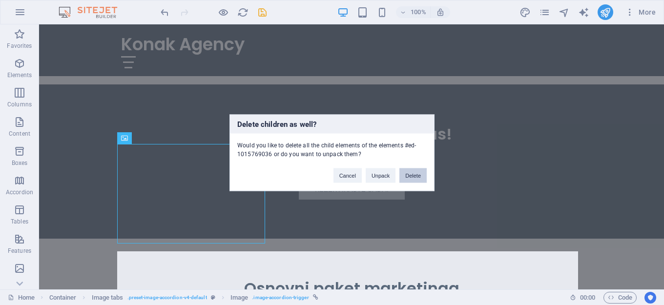
drag, startPoint x: 418, startPoint y: 182, endPoint x: 413, endPoint y: 177, distance: 7.3
click at [413, 177] on button "Delete" at bounding box center [412, 175] width 27 height 15
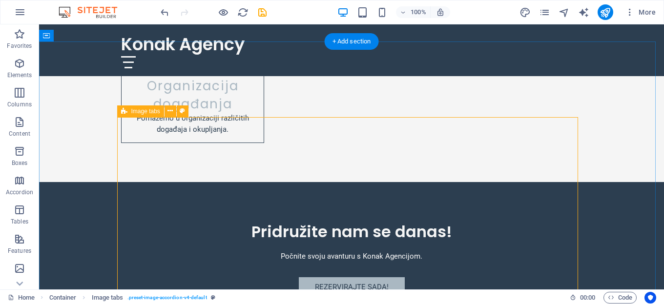
scroll to position [2648, 0]
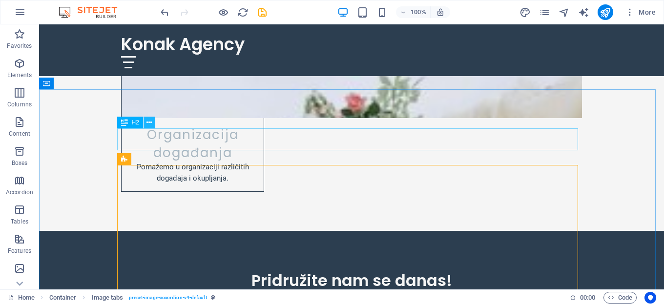
click at [151, 122] on icon at bounding box center [148, 123] width 5 height 10
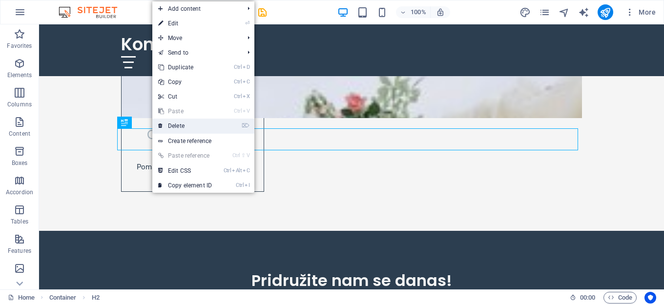
click at [171, 125] on link "⌦ Delete" at bounding box center [184, 126] width 65 height 15
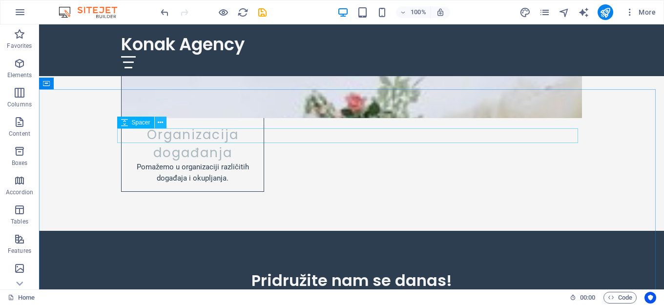
click at [162, 123] on icon at bounding box center [160, 123] width 5 height 10
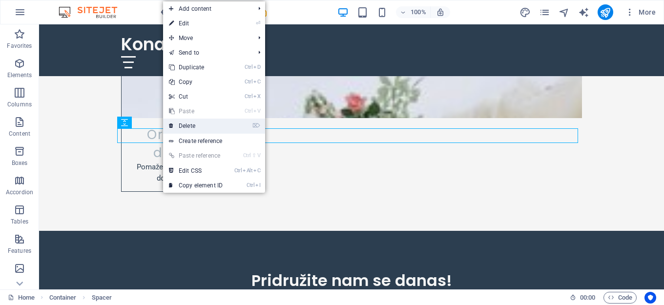
click at [188, 125] on link "⌦ Delete" at bounding box center [195, 126] width 65 height 15
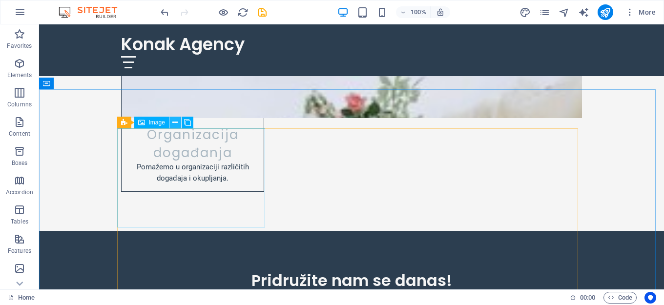
click at [172, 123] on icon at bounding box center [174, 123] width 5 height 10
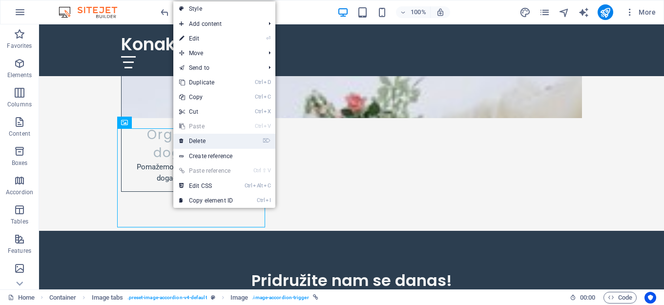
click at [188, 142] on link "⌦ Delete" at bounding box center [205, 141] width 65 height 15
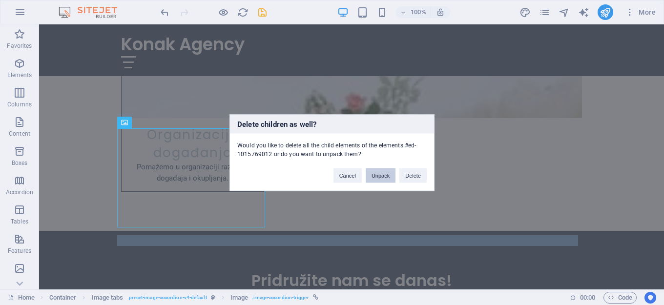
drag, startPoint x: 381, startPoint y: 177, endPoint x: 332, endPoint y: 155, distance: 53.3
click at [381, 177] on button "Unpack" at bounding box center [380, 175] width 30 height 15
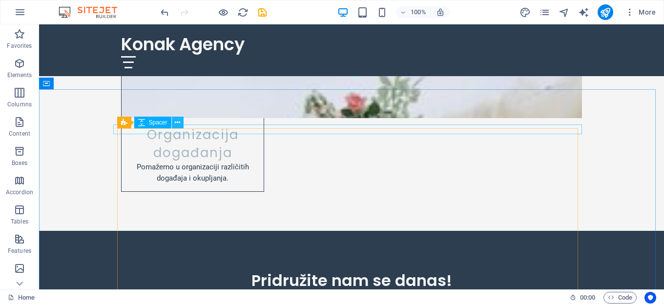
click at [177, 120] on icon at bounding box center [177, 123] width 5 height 10
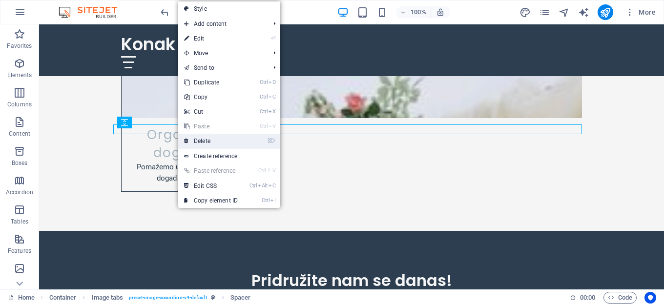
click at [213, 142] on link "⌦ Delete" at bounding box center [210, 141] width 65 height 15
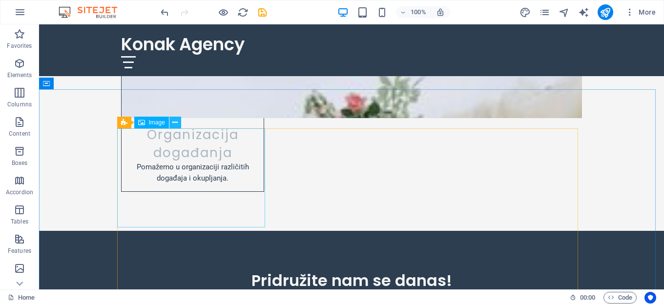
click at [175, 122] on icon at bounding box center [174, 123] width 5 height 10
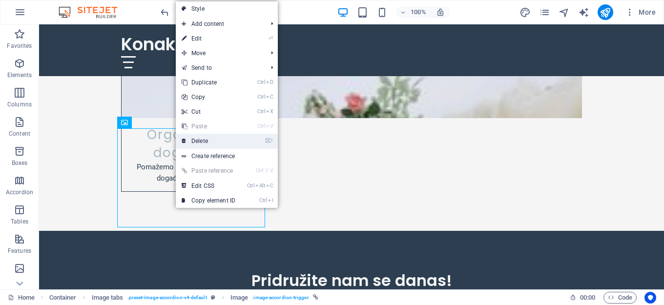
click at [201, 137] on link "⌦ Delete" at bounding box center [208, 141] width 65 height 15
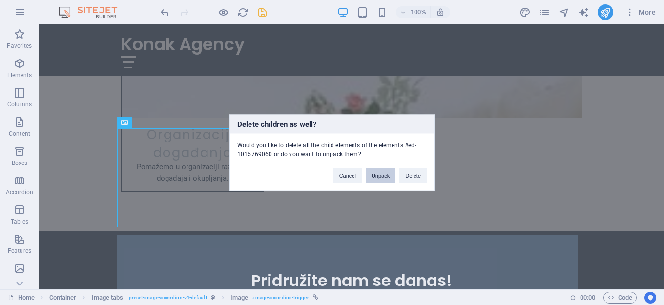
click at [387, 175] on button "Unpack" at bounding box center [380, 175] width 30 height 15
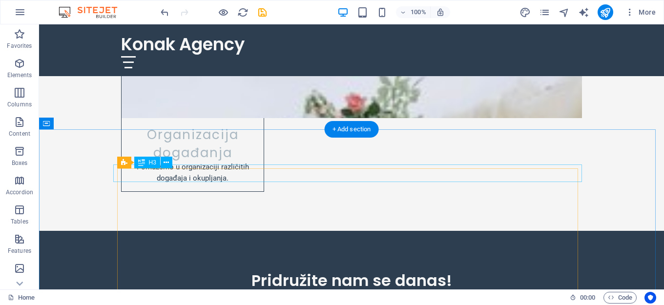
scroll to position [2600, 0]
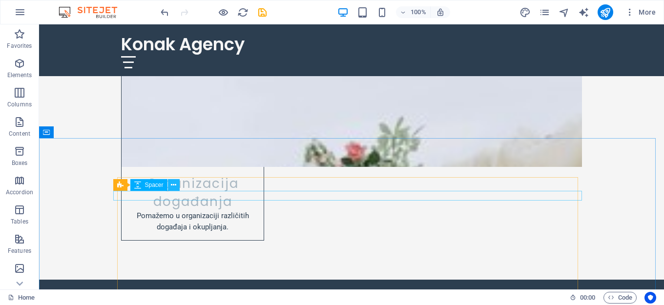
click at [176, 183] on icon at bounding box center [173, 185] width 5 height 10
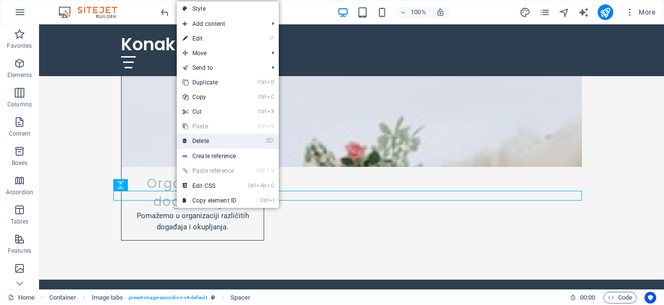
click at [205, 140] on link "⌦ Delete" at bounding box center [209, 141] width 65 height 15
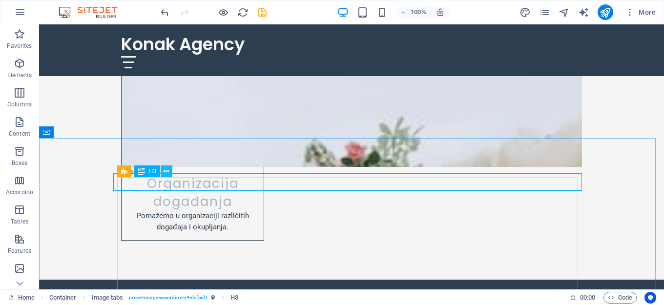
click at [168, 170] on icon at bounding box center [165, 171] width 5 height 10
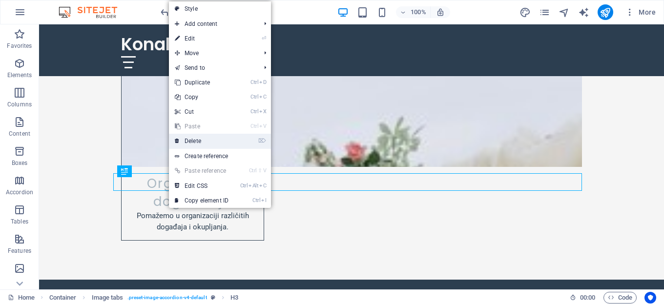
click at [196, 142] on link "⌦ Delete" at bounding box center [201, 141] width 65 height 15
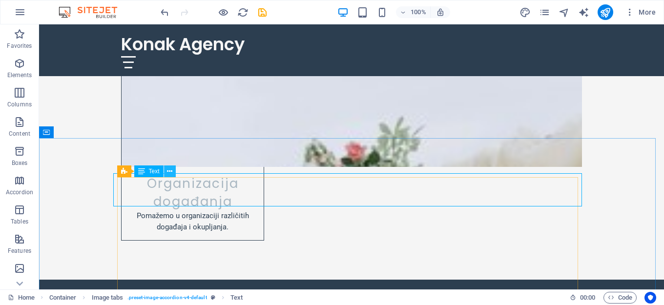
click at [170, 170] on icon at bounding box center [169, 171] width 5 height 10
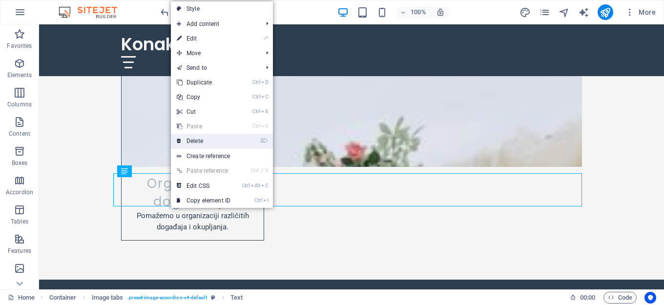
click at [194, 142] on link "⌦ Delete" at bounding box center [203, 141] width 65 height 15
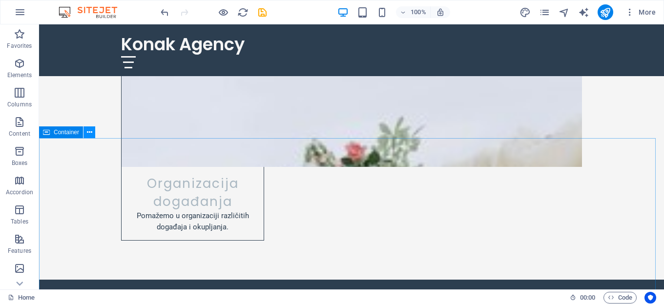
click at [88, 135] on icon at bounding box center [89, 132] width 5 height 10
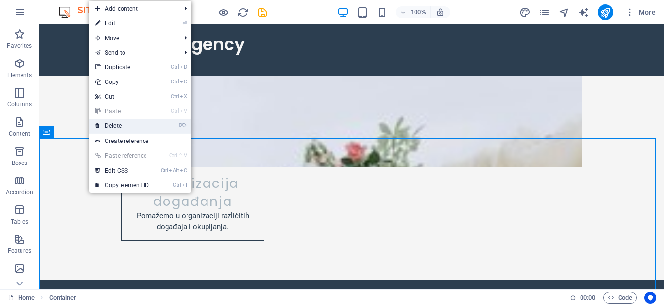
click at [106, 128] on link "⌦ Delete" at bounding box center [121, 126] width 65 height 15
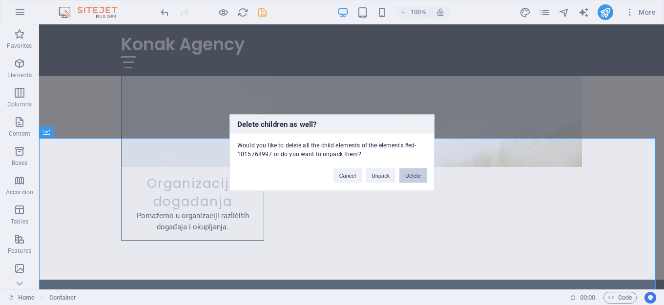
click at [408, 178] on button "Delete" at bounding box center [412, 175] width 27 height 15
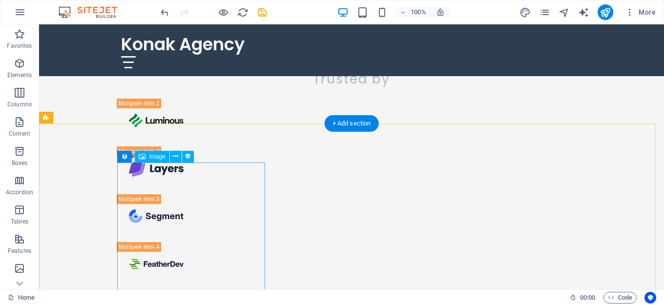
scroll to position [3478, 0]
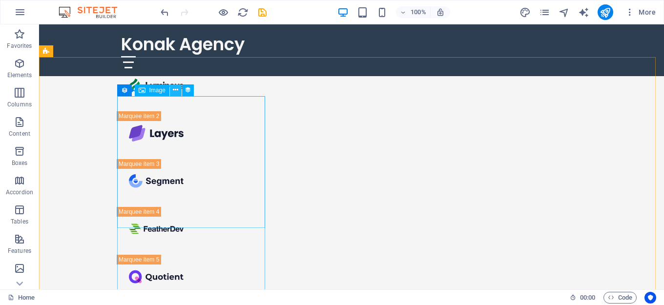
click at [174, 91] on icon at bounding box center [175, 90] width 5 height 10
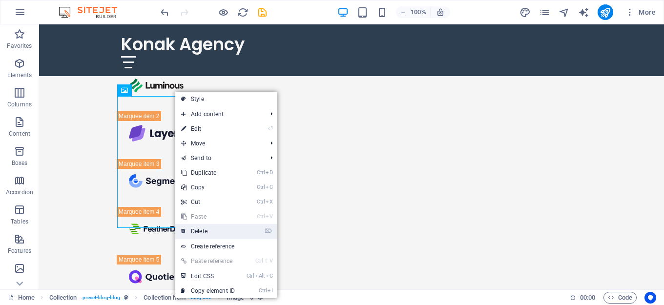
click at [206, 228] on link "⌦ Delete" at bounding box center [207, 231] width 65 height 15
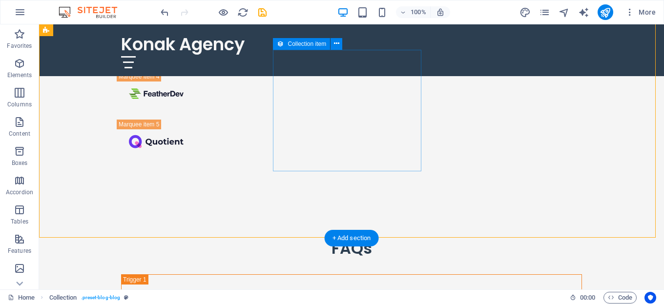
scroll to position [3673, 0]
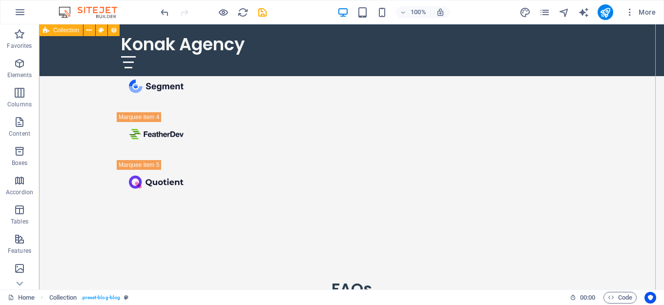
scroll to position [3527, 0]
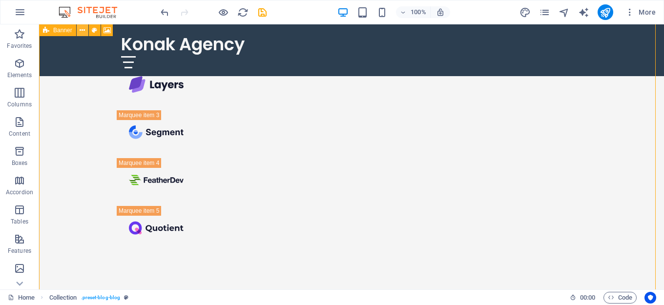
click at [81, 30] on icon at bounding box center [82, 30] width 5 height 10
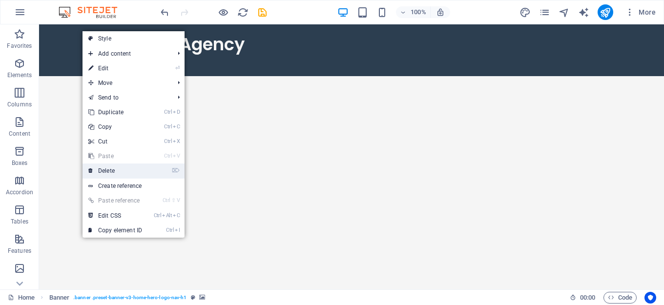
click at [121, 169] on link "⌦ Delete" at bounding box center [114, 170] width 65 height 15
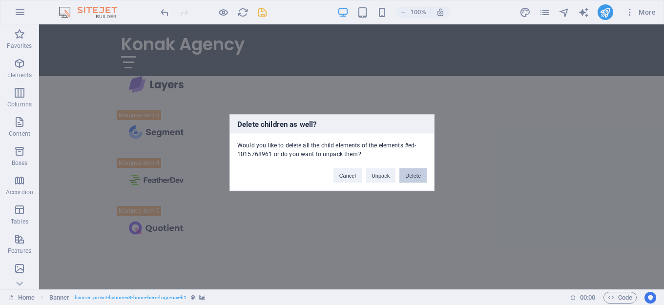
click at [409, 180] on button "Delete" at bounding box center [412, 175] width 27 height 15
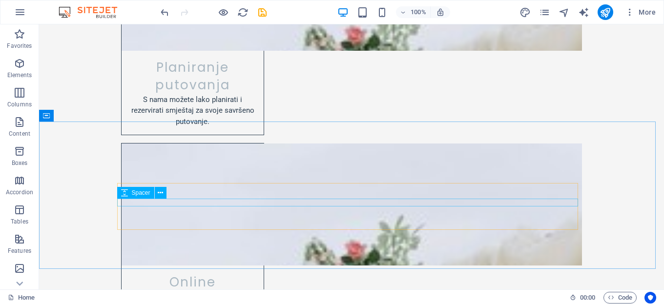
scroll to position [1492, 0]
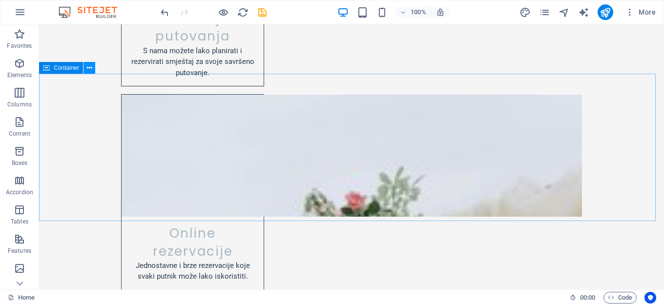
click at [90, 68] on icon at bounding box center [89, 68] width 5 height 10
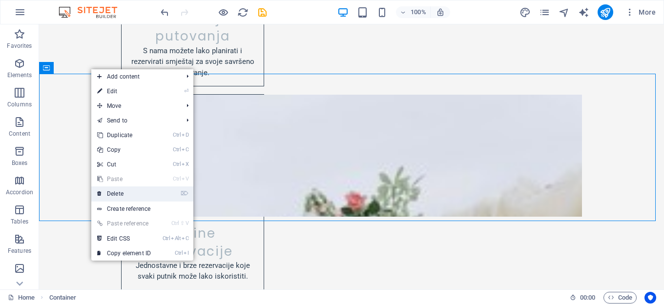
click at [121, 193] on link "⌦ Delete" at bounding box center [123, 193] width 65 height 15
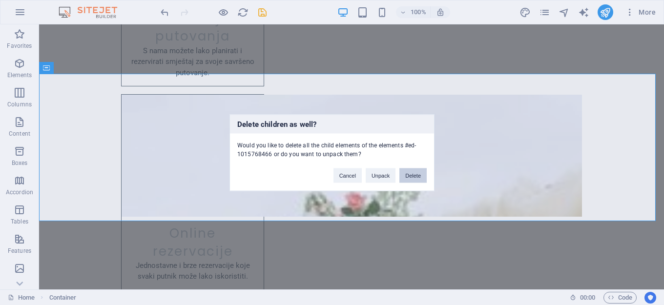
click at [416, 173] on button "Delete" at bounding box center [412, 175] width 27 height 15
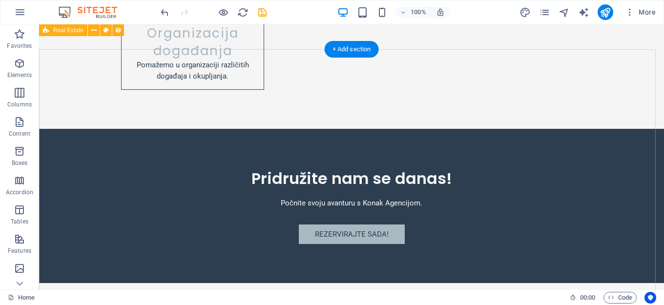
scroll to position [2273, 0]
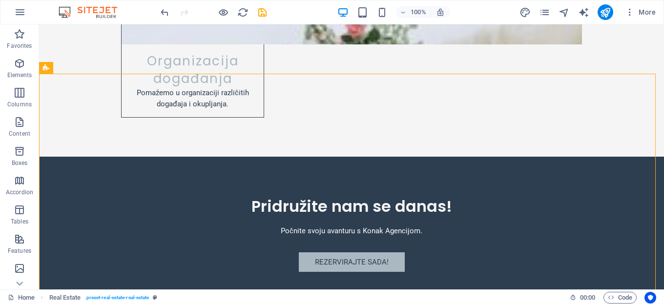
scroll to position [2244, 0]
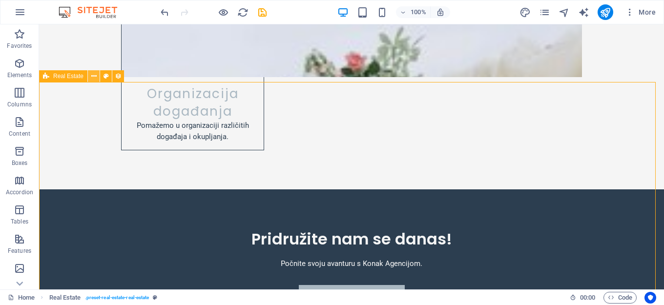
click at [91, 78] on icon at bounding box center [93, 76] width 5 height 10
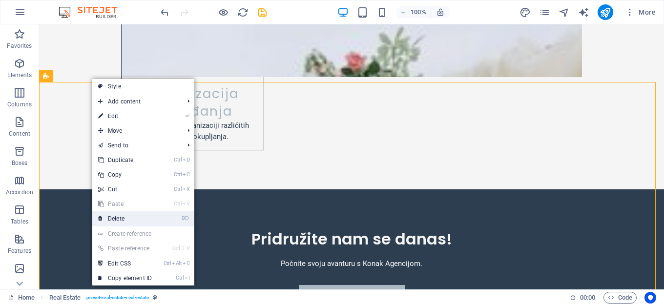
click at [121, 216] on link "⌦ Delete" at bounding box center [124, 218] width 65 height 15
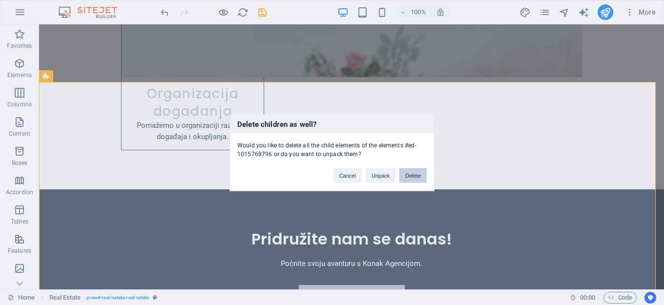
click at [410, 175] on button "Delete" at bounding box center [412, 175] width 27 height 15
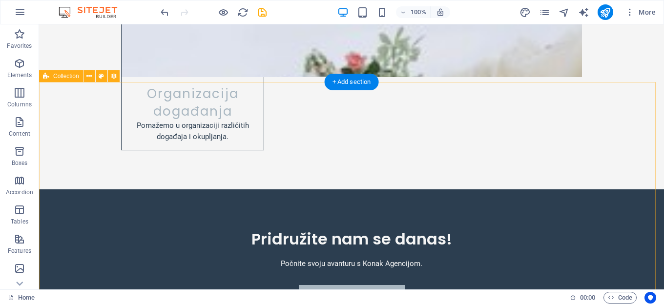
click at [88, 77] on icon at bounding box center [88, 76] width 5 height 10
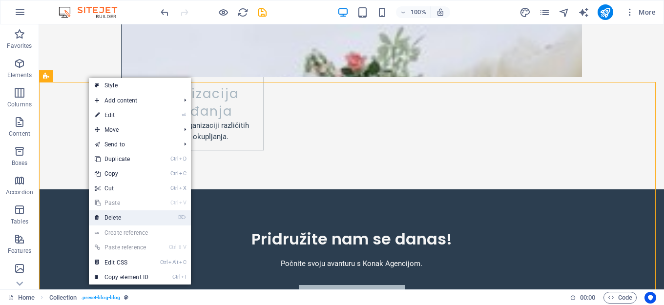
click at [121, 217] on link "⌦ Delete" at bounding box center [121, 217] width 65 height 15
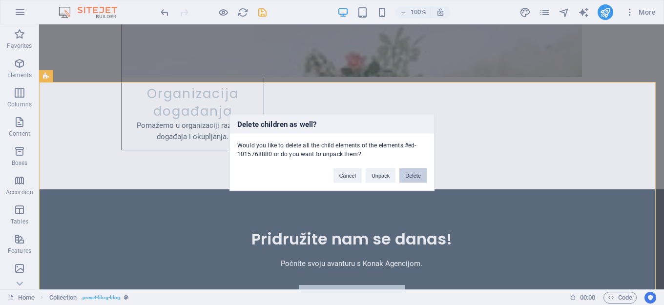
click at [416, 171] on button "Delete" at bounding box center [412, 175] width 27 height 15
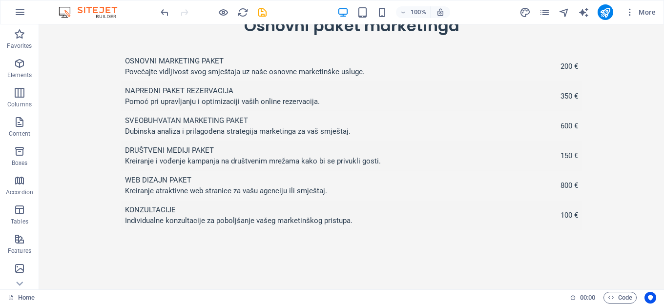
scroll to position [2704, 0]
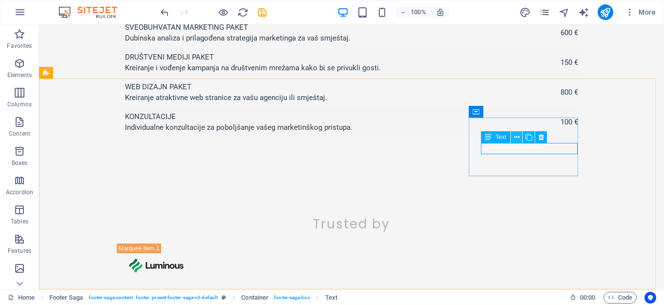
click at [517, 136] on icon at bounding box center [516, 137] width 5 height 10
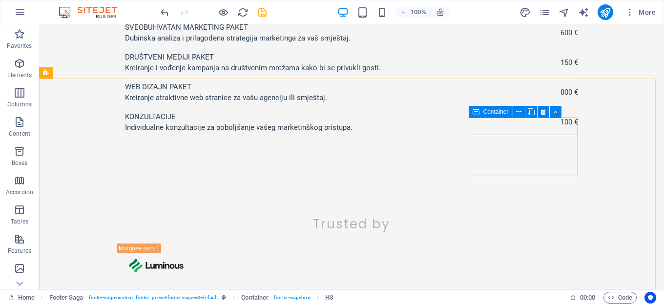
click at [478, 115] on icon at bounding box center [475, 112] width 7 height 12
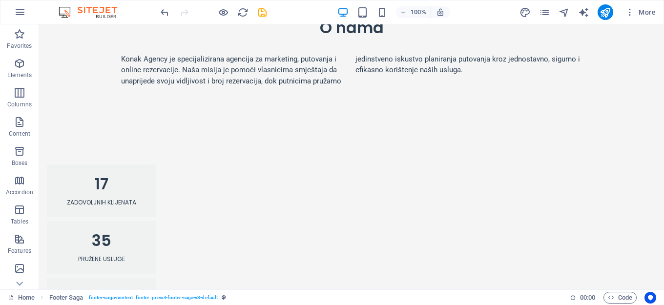
scroll to position [0, 0]
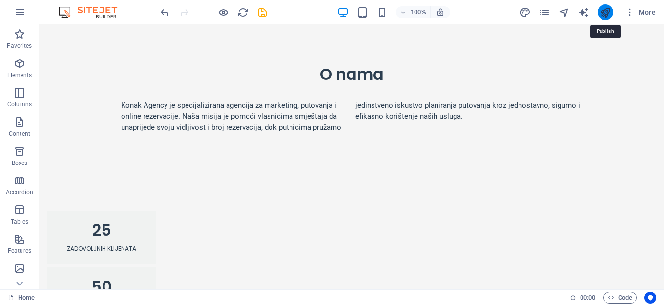
click at [606, 15] on icon "publish" at bounding box center [604, 12] width 11 height 11
checkbox input "false"
click at [605, 13] on icon "publish" at bounding box center [604, 12] width 11 height 11
click at [605, 12] on icon "publish" at bounding box center [604, 12] width 11 height 11
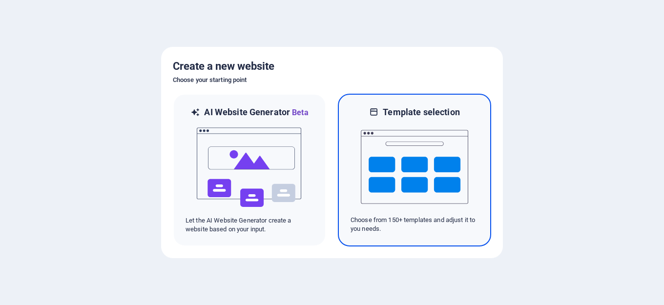
click at [426, 165] on img at bounding box center [414, 167] width 107 height 98
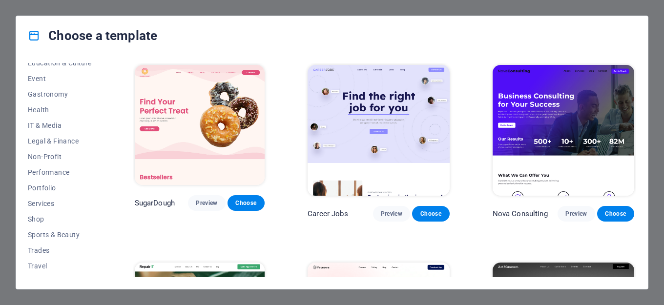
scroll to position [192, 0]
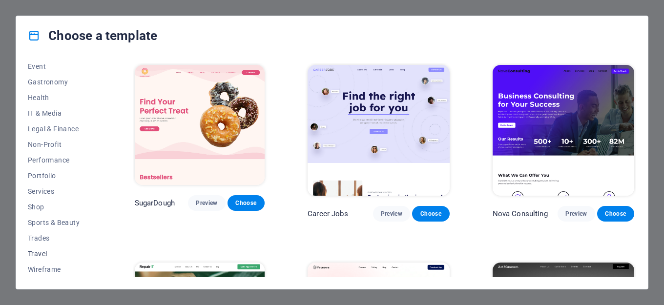
click at [47, 256] on span "Travel" at bounding box center [60, 254] width 64 height 8
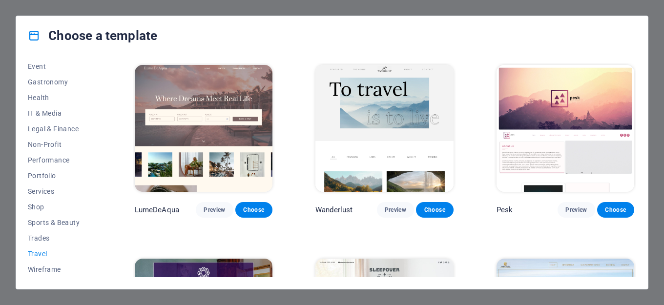
click at [108, 7] on div "Choose a template All Templates My Templates New Trending Landingpage Multipage…" at bounding box center [332, 152] width 664 height 305
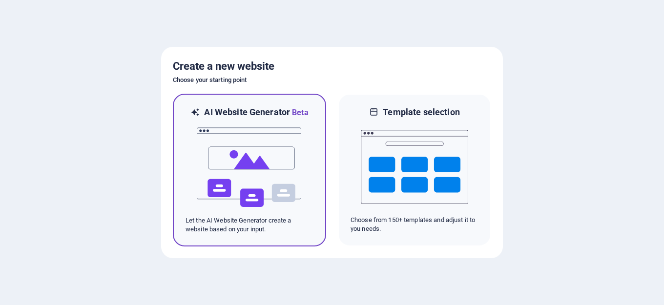
click at [224, 155] on img at bounding box center [249, 168] width 107 height 98
